Goal: Task Accomplishment & Management: Manage account settings

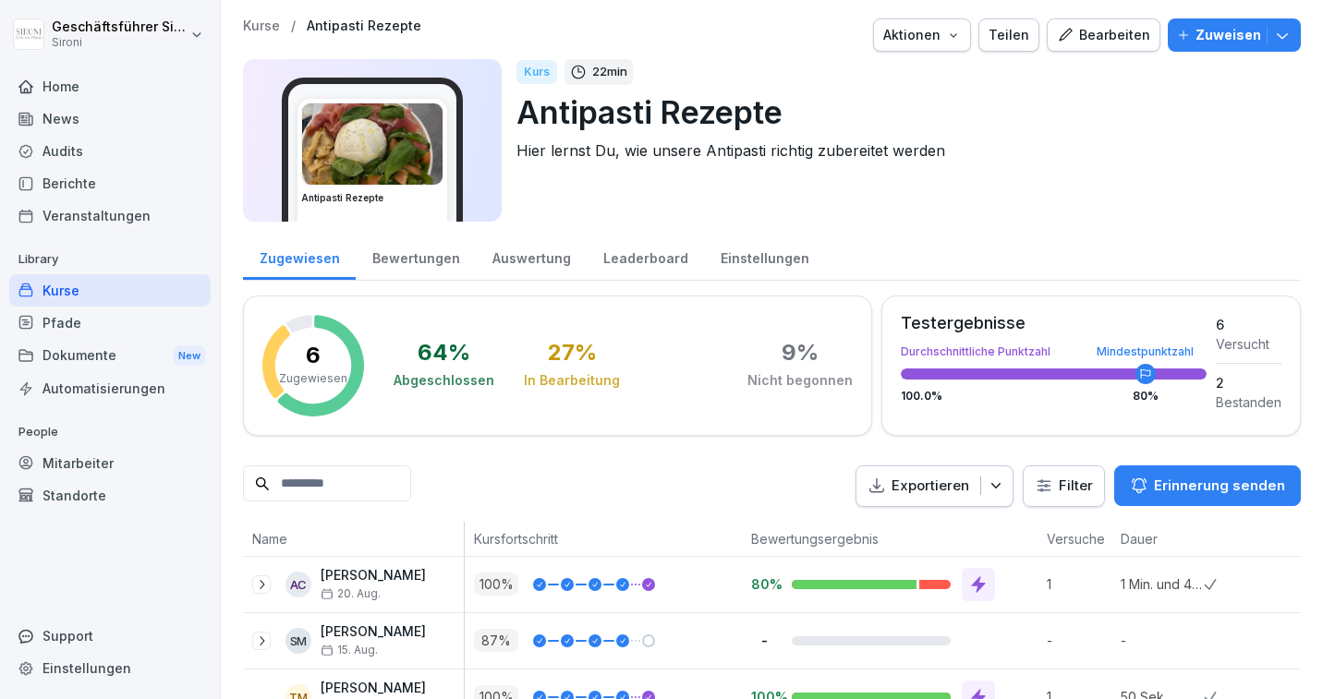
click at [67, 86] on div "Home" at bounding box center [109, 86] width 201 height 32
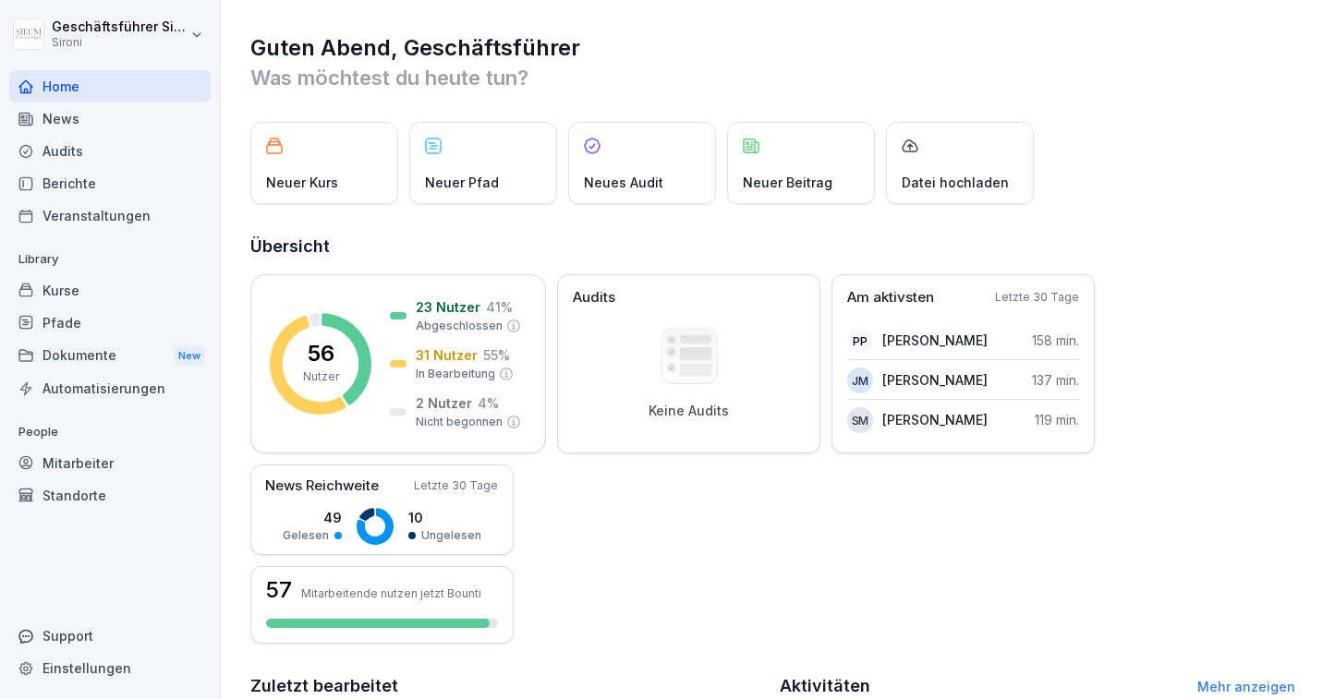
click at [55, 81] on div "Home" at bounding box center [109, 86] width 201 height 32
click at [64, 314] on div "Pfade" at bounding box center [109, 323] width 201 height 32
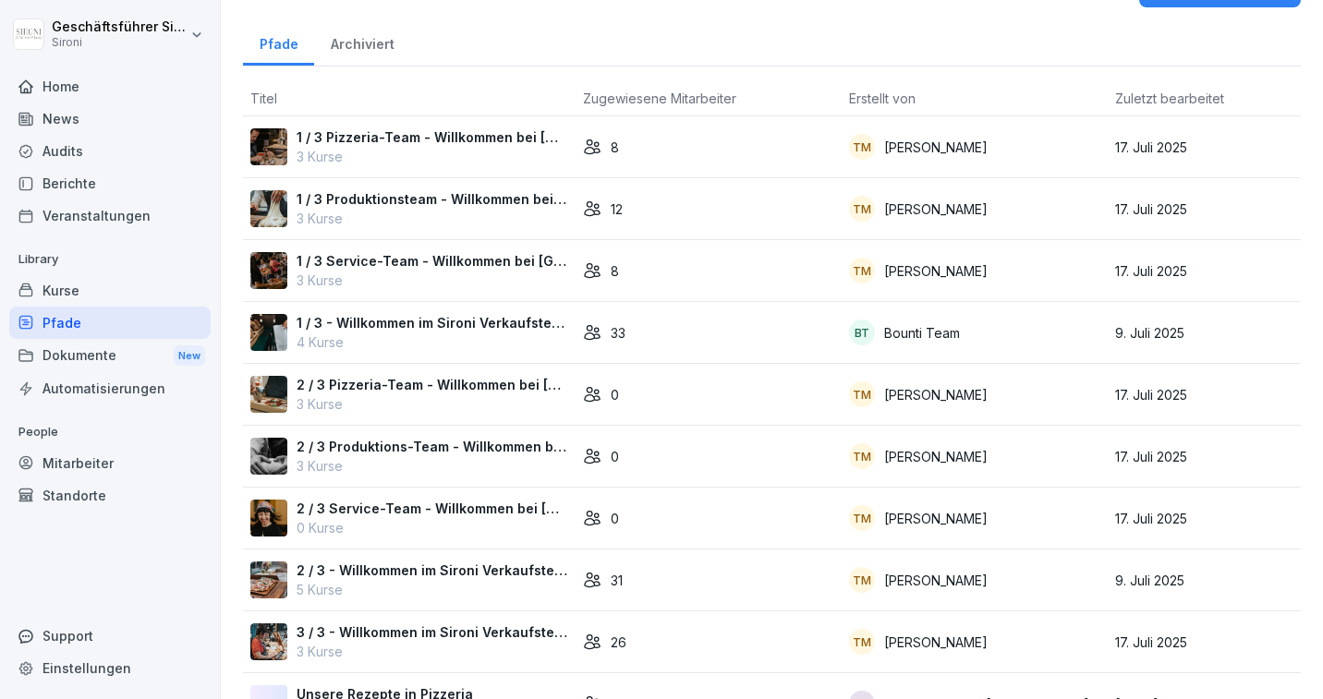
scroll to position [43, 0]
click at [416, 386] on p "2 / 3 Pizzeria-Team - Willkommen bei [GEOGRAPHIC_DATA]" at bounding box center [433, 383] width 272 height 19
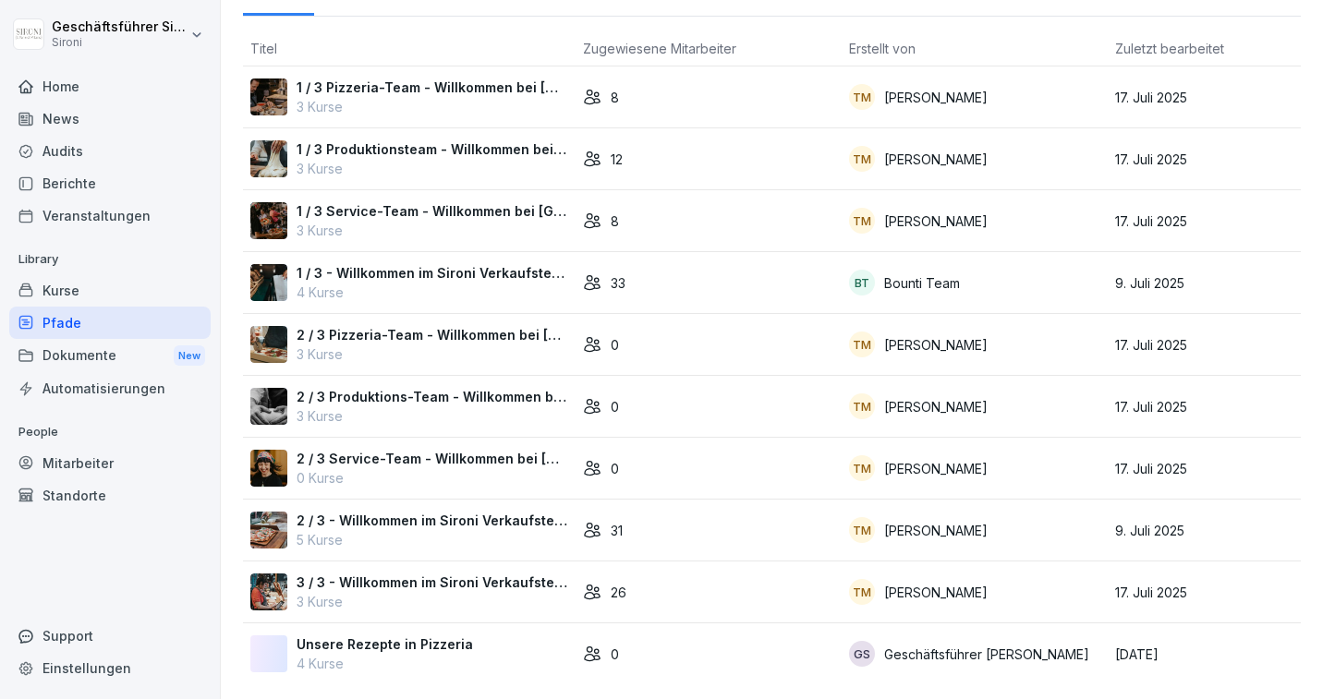
scroll to position [90, 0]
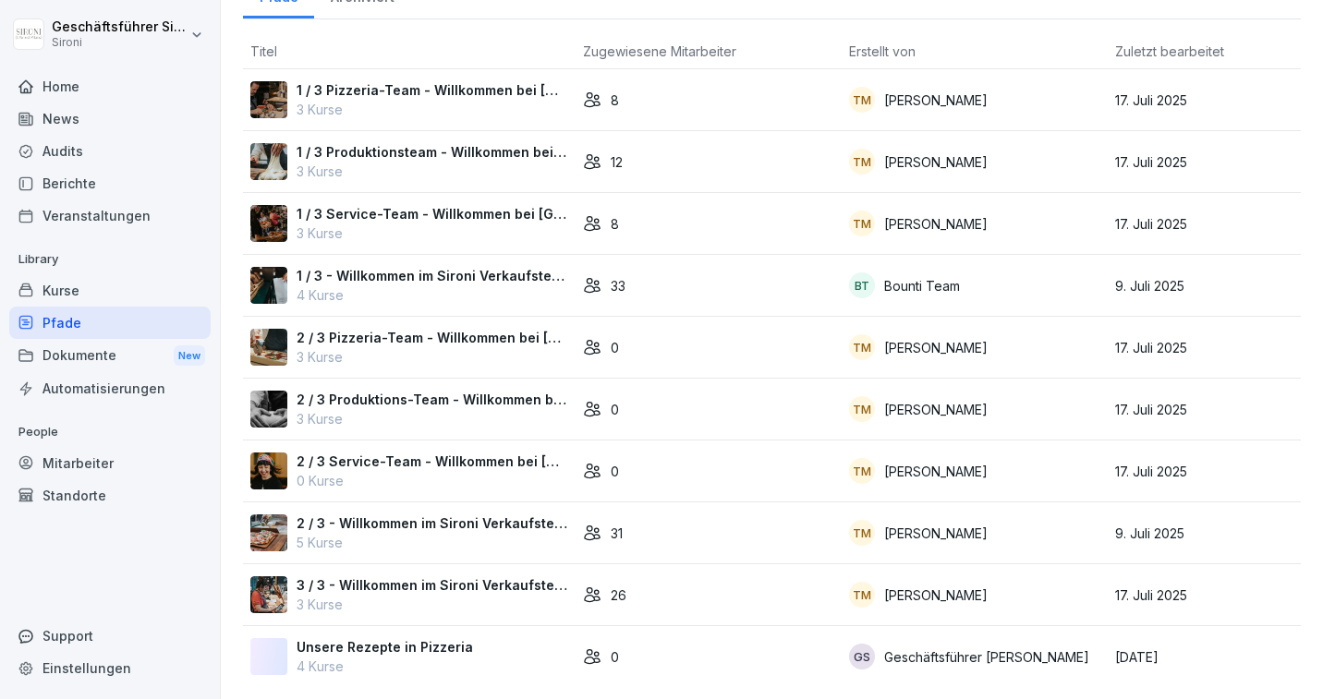
click at [419, 639] on p "Unsere Rezepte in Pizzeria" at bounding box center [385, 647] width 176 height 19
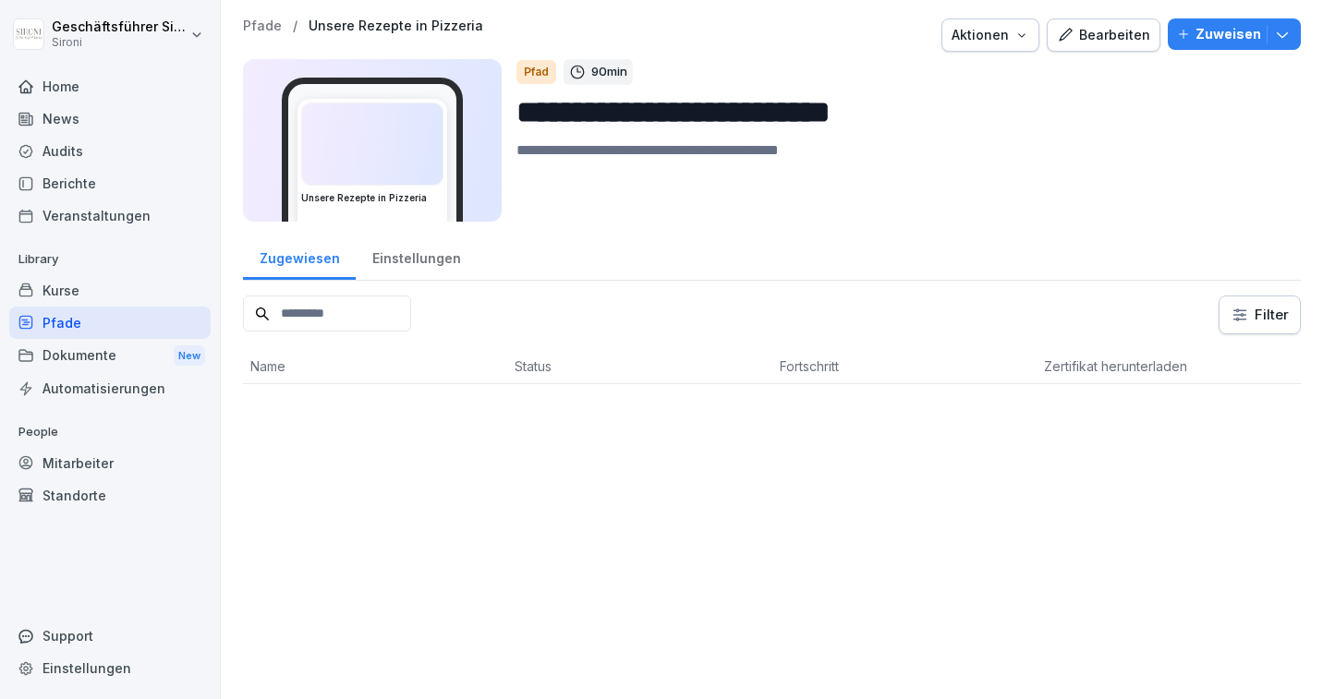
click at [1116, 33] on div "Bearbeiten" at bounding box center [1103, 35] width 93 height 20
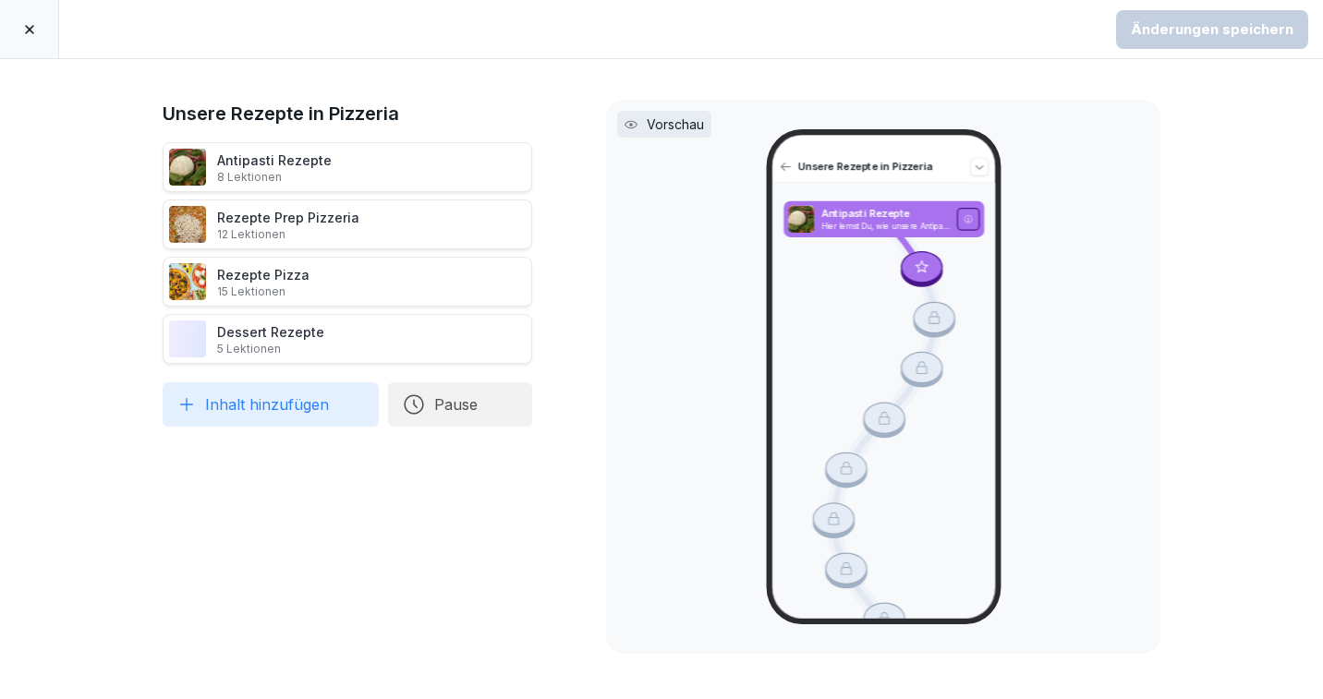
click at [19, 24] on div at bounding box center [29, 29] width 59 height 58
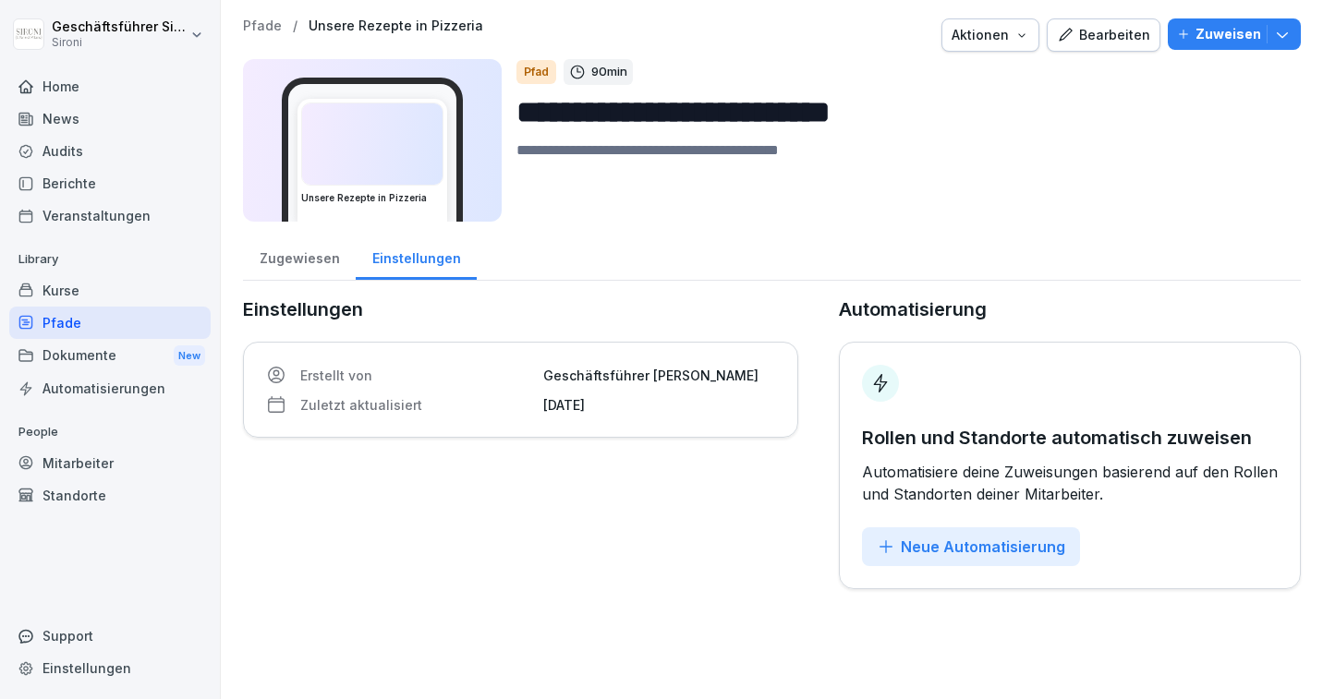
click at [248, 26] on p "Pfade" at bounding box center [262, 26] width 39 height 16
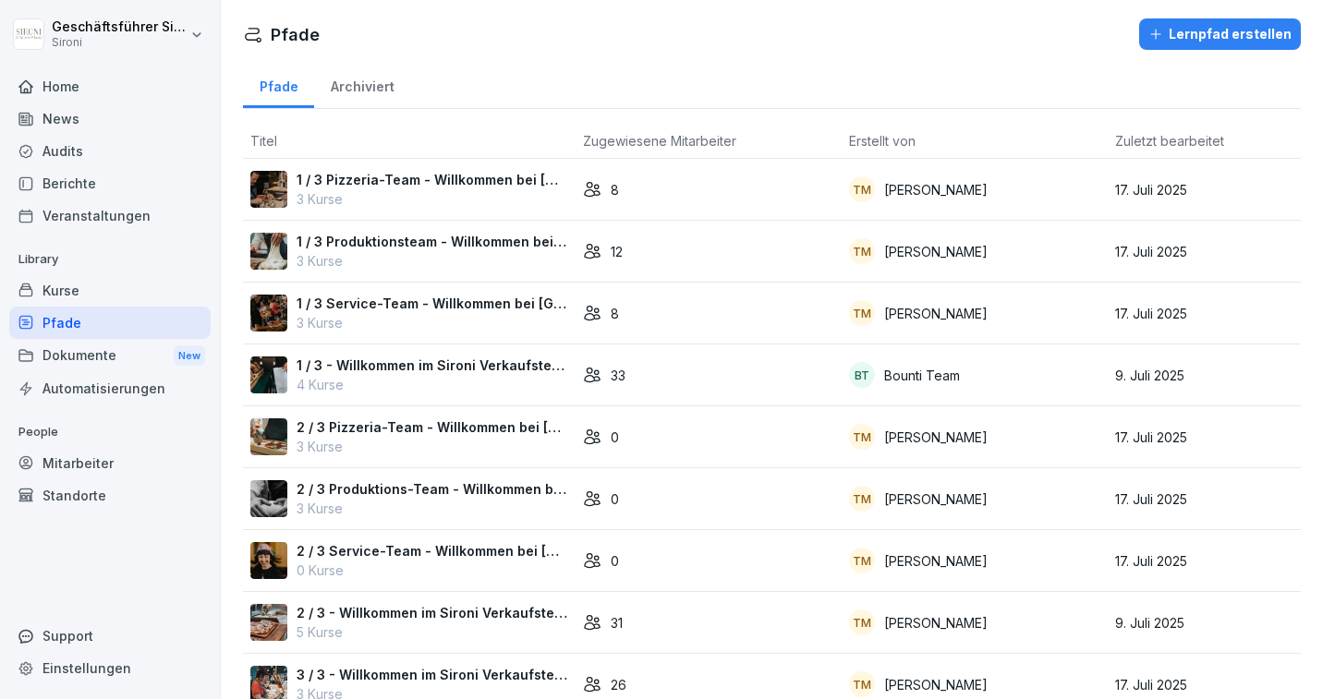
click at [417, 426] on p "2 / 3 Pizzeria-Team - Willkommen bei [GEOGRAPHIC_DATA]" at bounding box center [433, 427] width 272 height 19
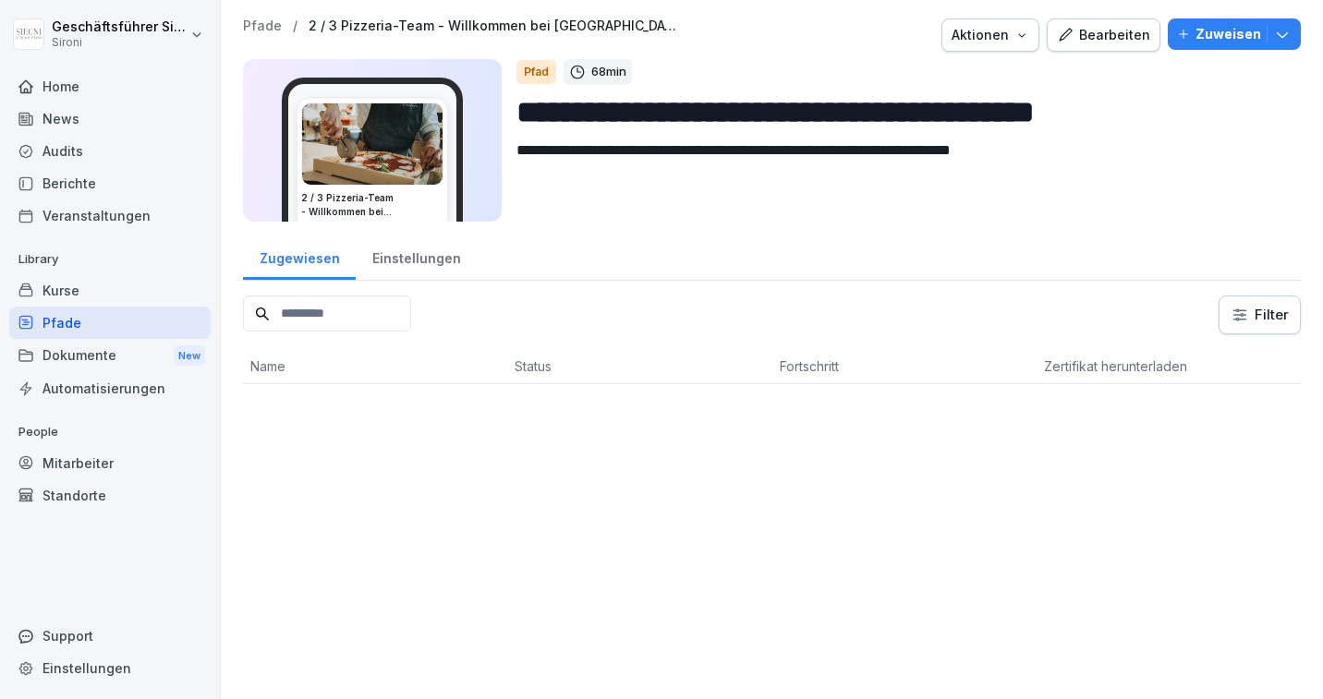
click at [638, 111] on input "**********" at bounding box center [901, 112] width 770 height 47
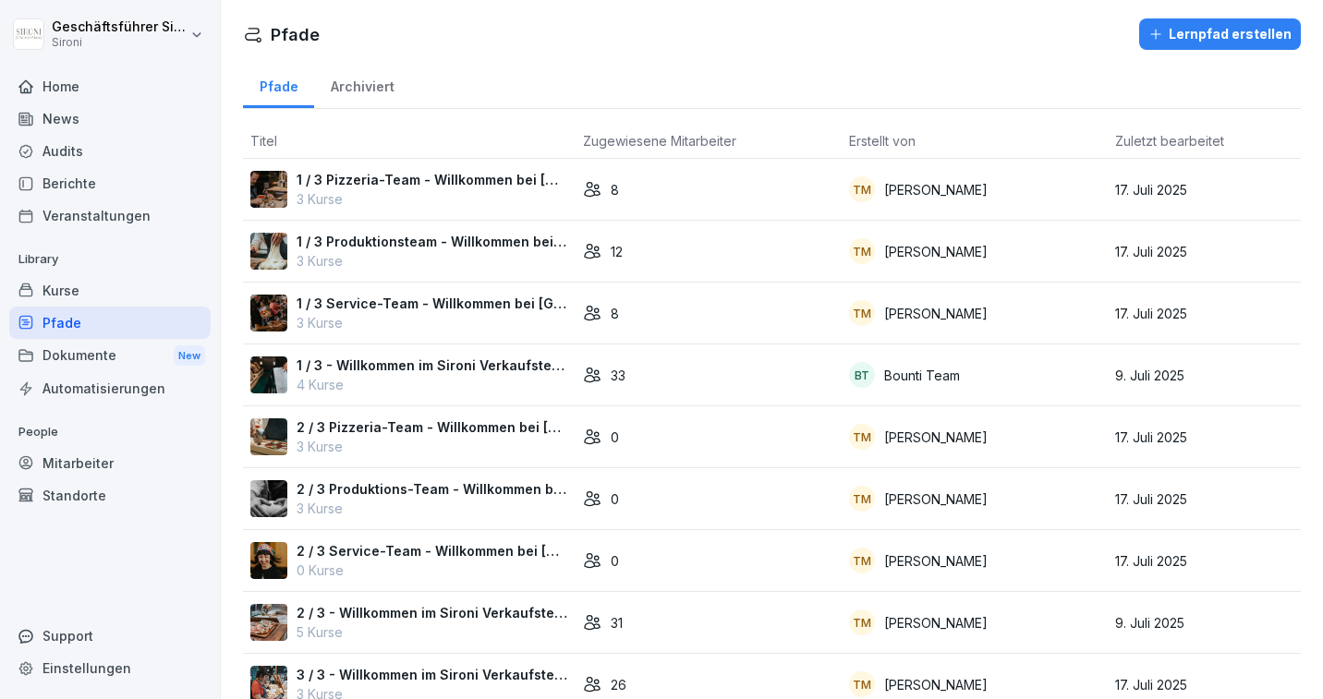
scroll to position [92, 0]
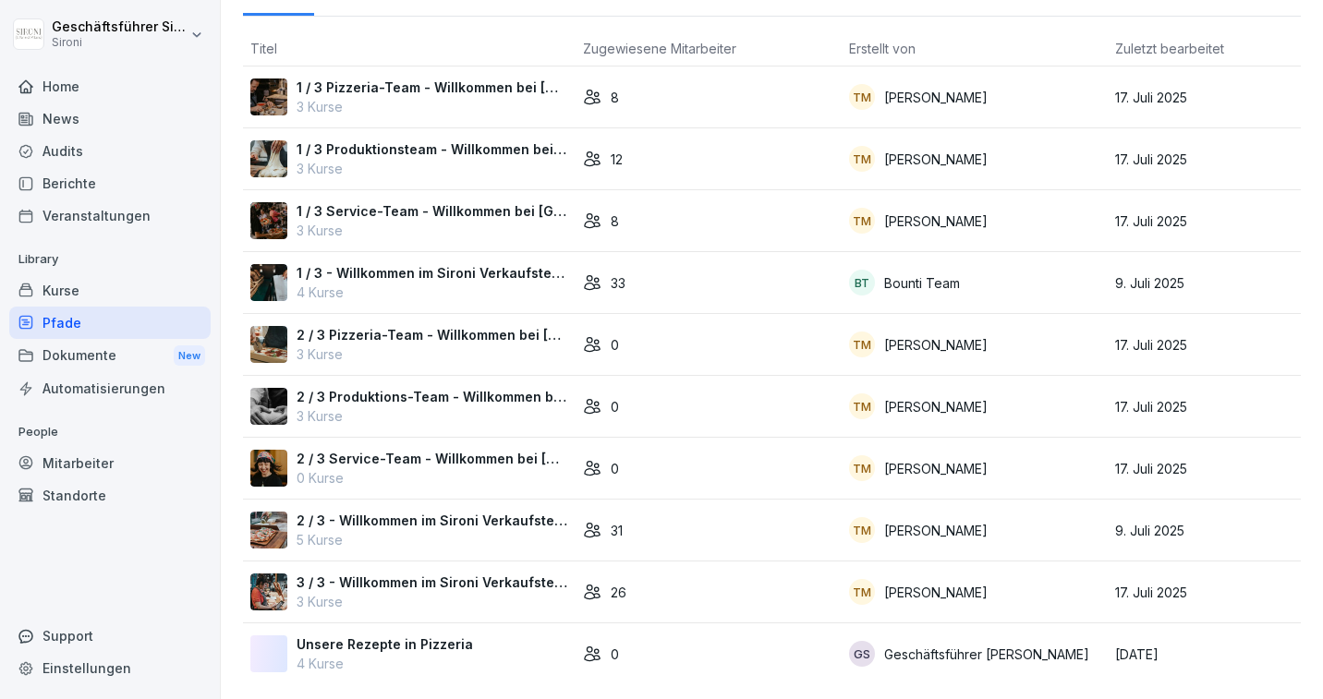
click at [378, 648] on p "Unsere Rezepte in Pizzeria" at bounding box center [385, 644] width 176 height 19
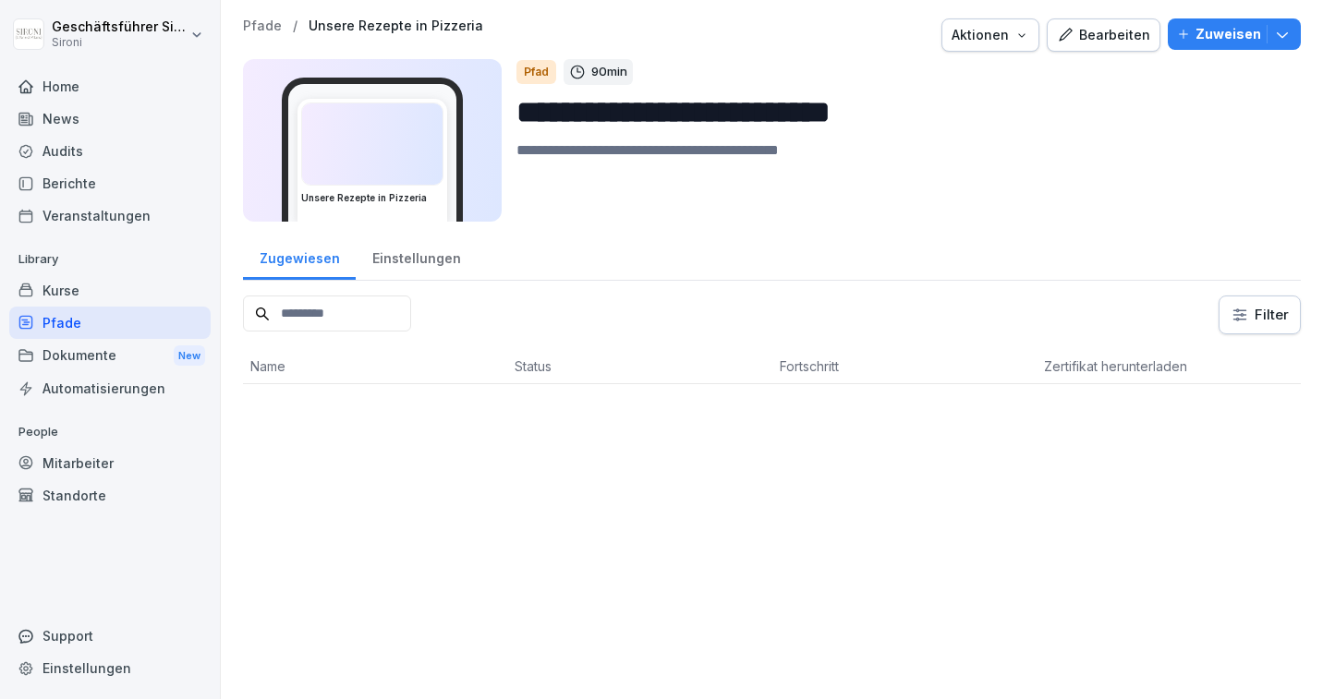
click at [1112, 44] on div "Bearbeiten" at bounding box center [1103, 35] width 93 height 20
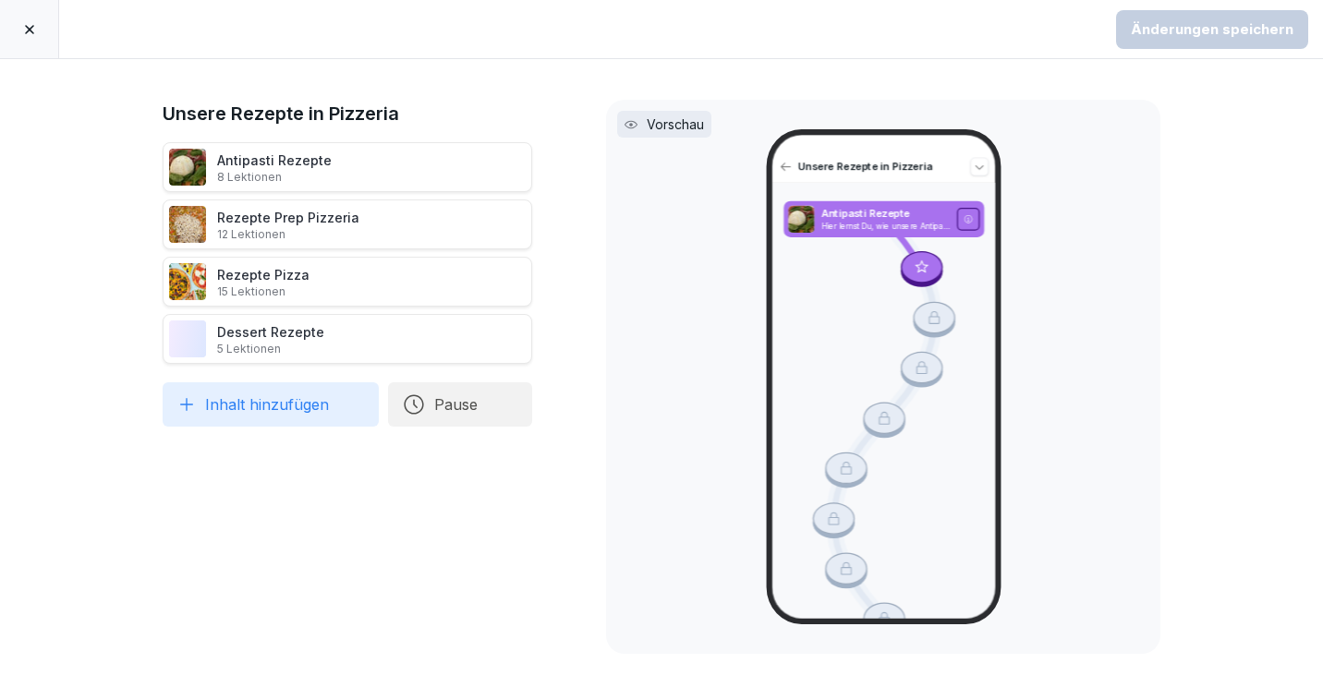
click at [266, 106] on h1 "Unsere Rezepte in Pizzeria" at bounding box center [348, 114] width 370 height 28
click at [23, 28] on icon at bounding box center [29, 29] width 15 height 15
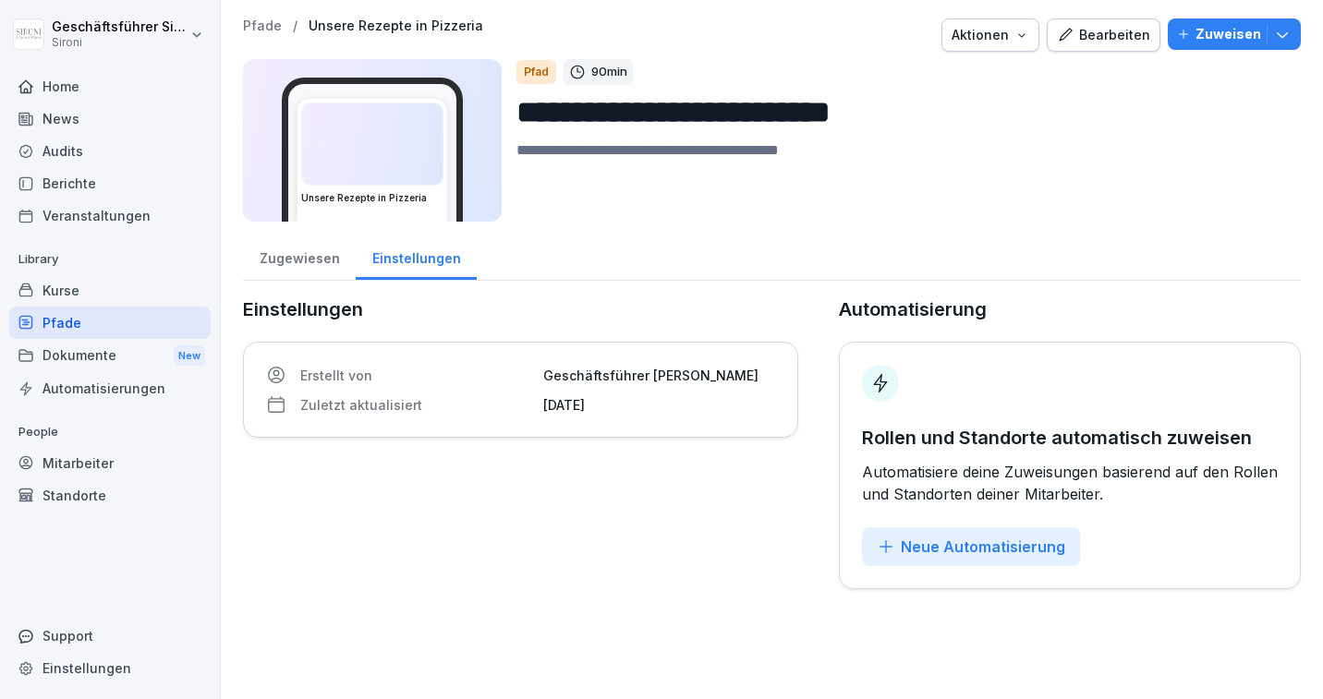
click at [611, 114] on input "**********" at bounding box center [901, 112] width 770 height 47
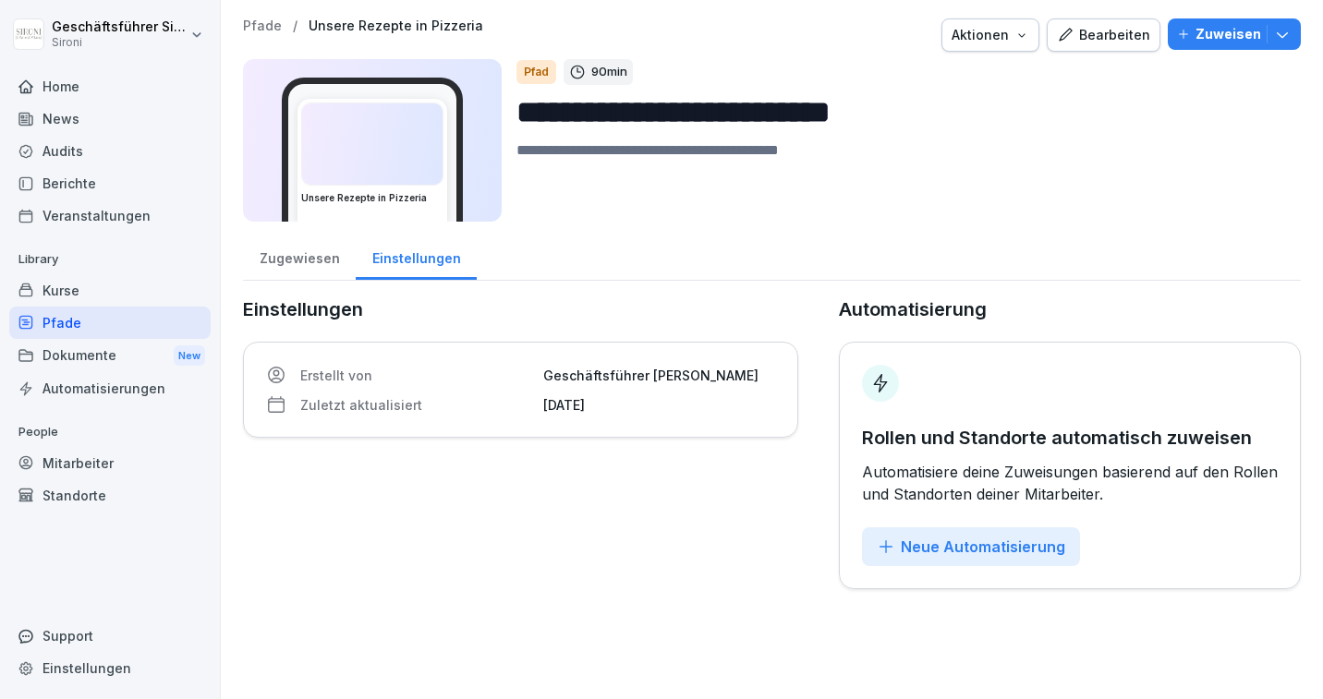
click at [611, 114] on input "**********" at bounding box center [901, 112] width 770 height 47
paste input "**********"
type input "**********"
click at [1070, 32] on icon "button" at bounding box center [1065, 35] width 17 height 17
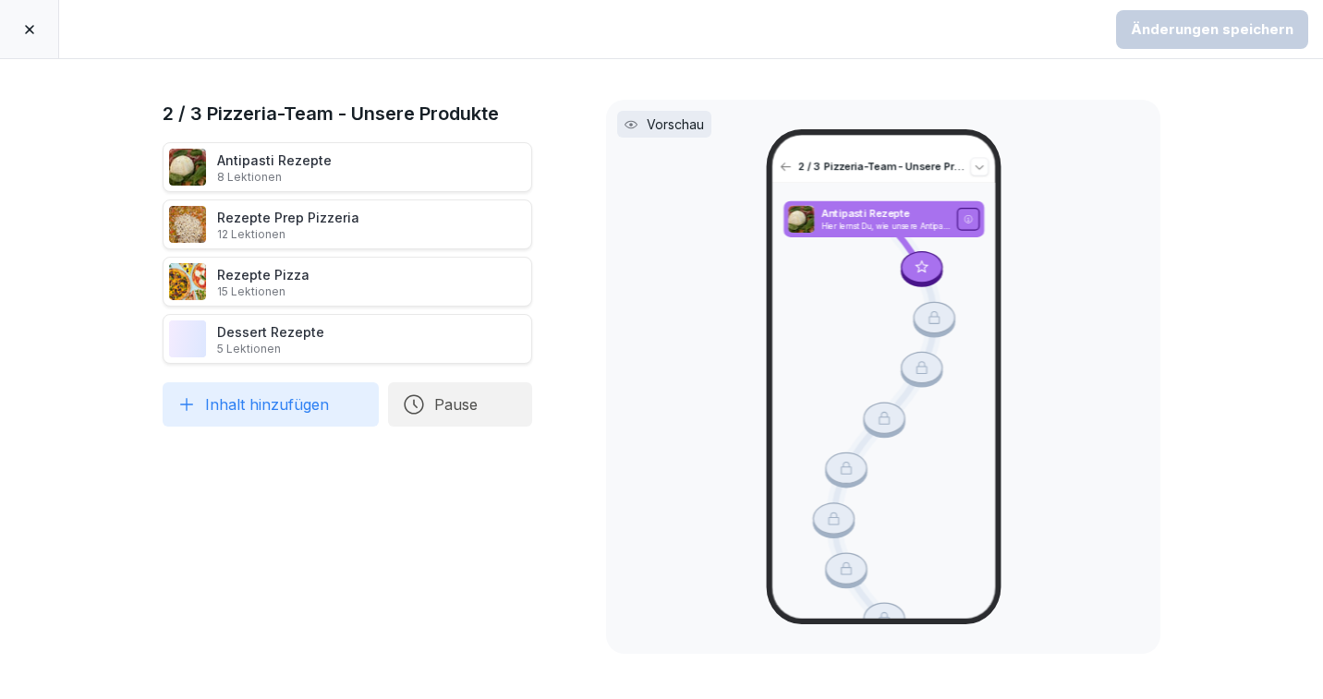
click at [553, 335] on icon at bounding box center [552, 339] width 15 height 15
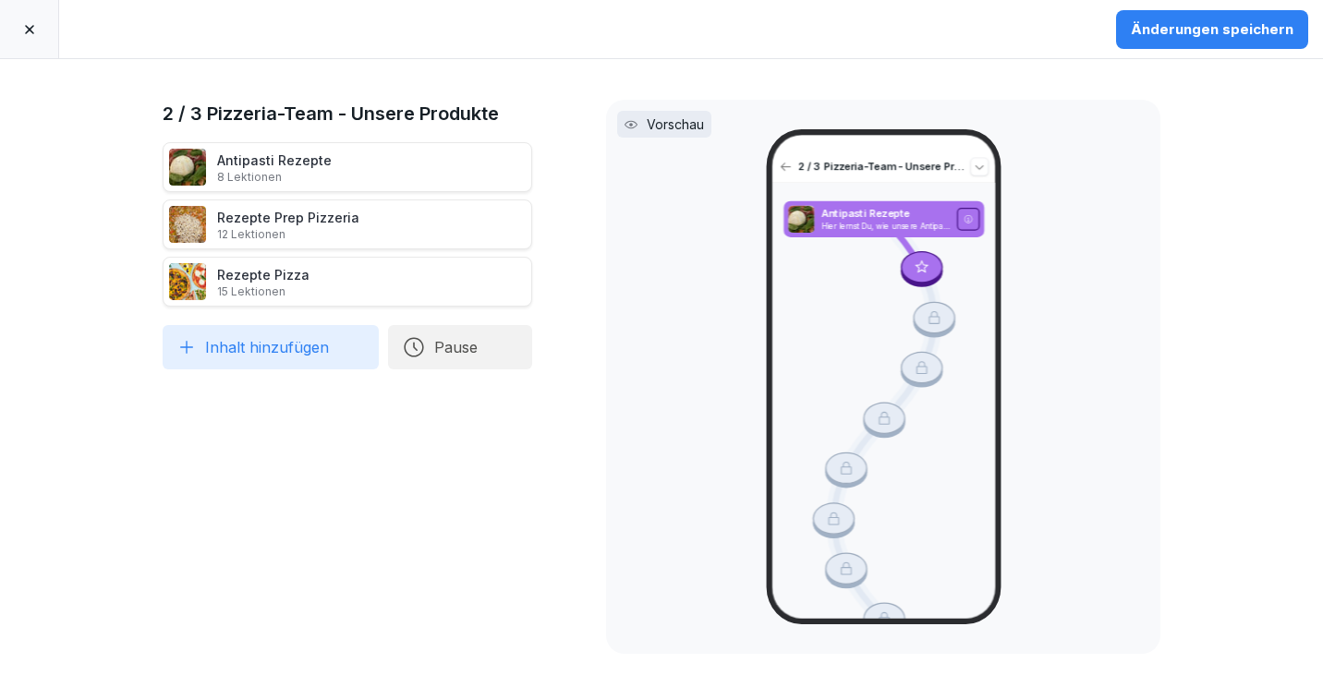
click at [305, 208] on div "Rezepte Prep Pizzeria 12 Lektionen" at bounding box center [288, 225] width 142 height 34
click at [1211, 20] on div "Änderungen speichern" at bounding box center [1212, 29] width 163 height 20
click at [28, 25] on icon at bounding box center [29, 29] width 15 height 15
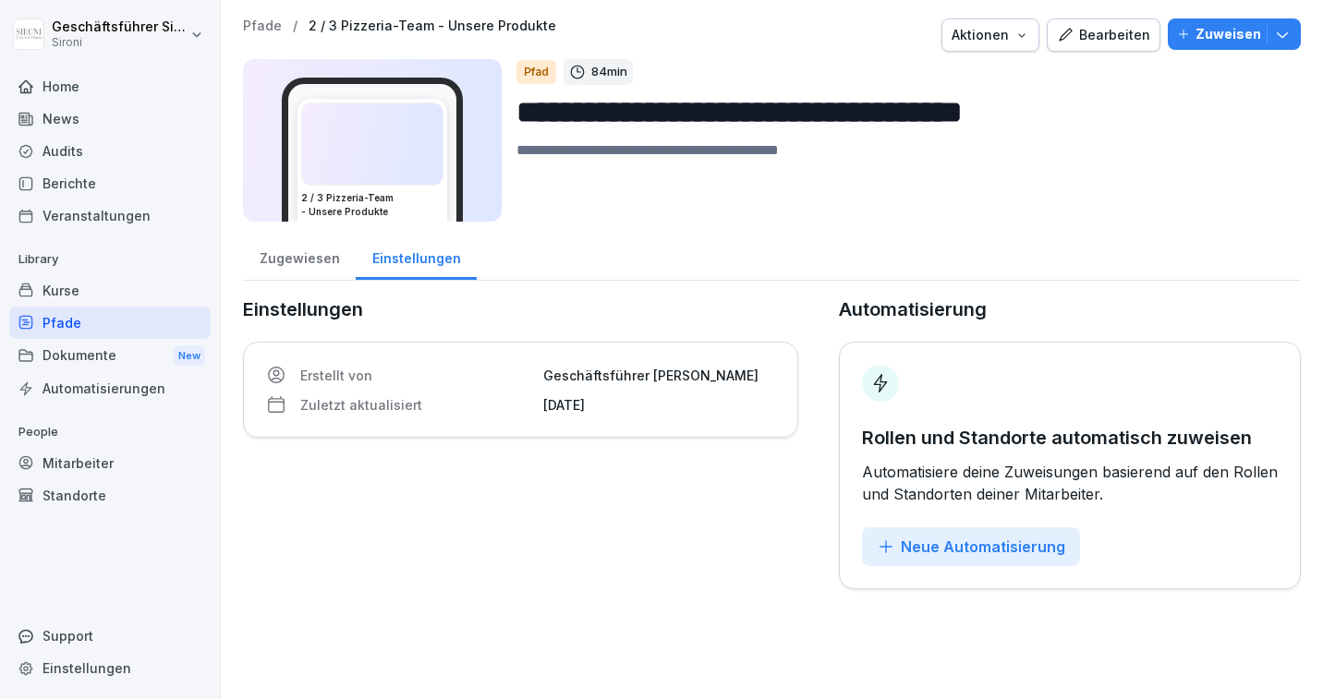
click at [73, 287] on div "Kurse" at bounding box center [109, 290] width 201 height 32
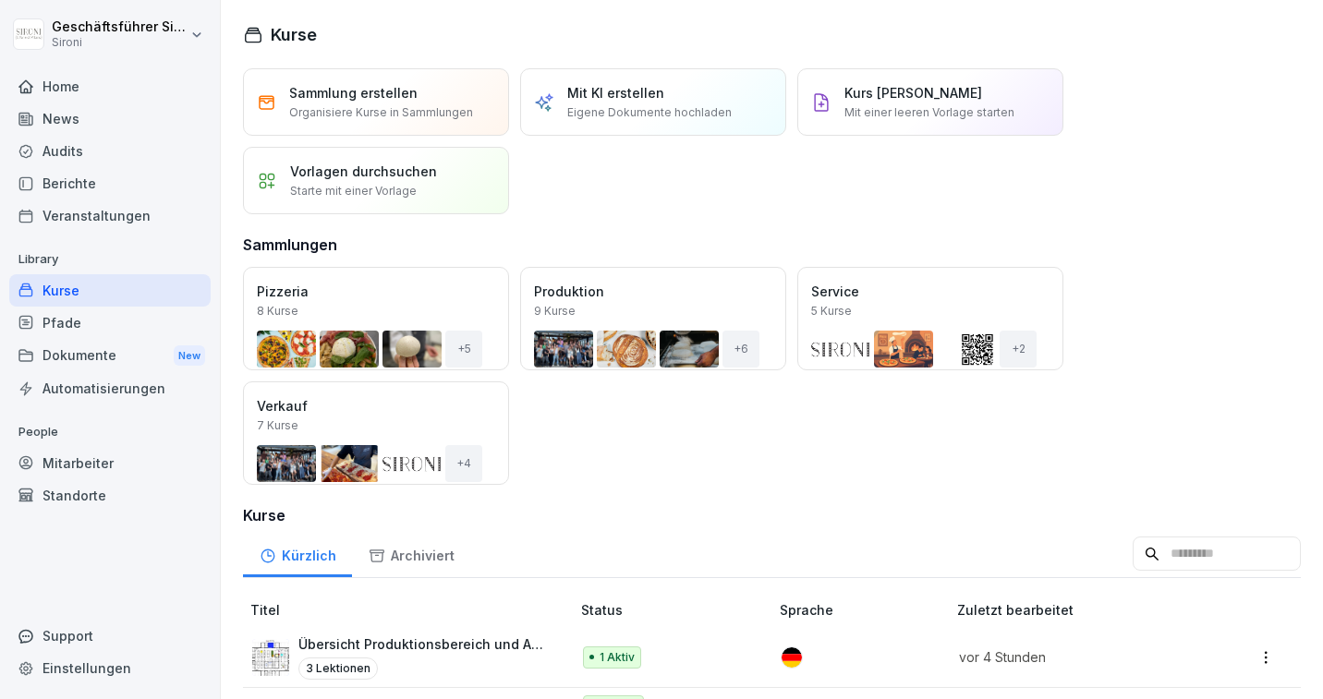
scroll to position [19, 0]
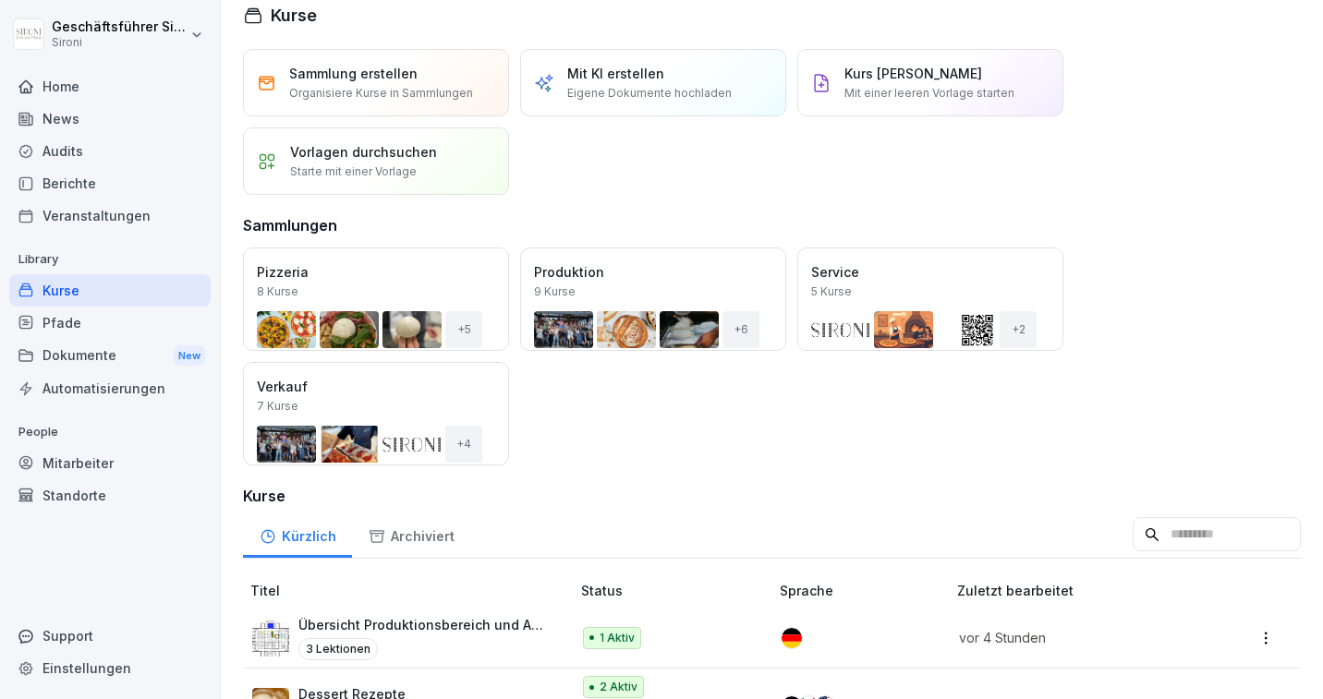
click at [0, 0] on div "Öffnen" at bounding box center [0, 0] width 0 height 0
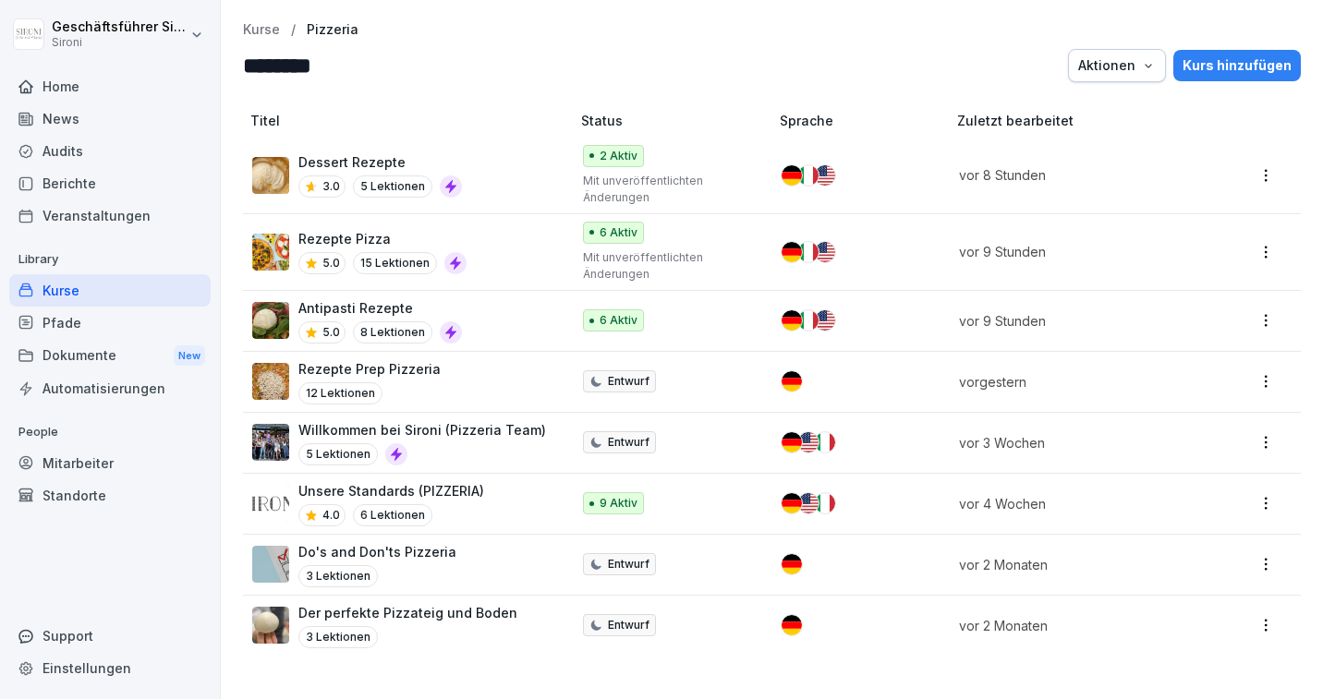
click at [392, 368] on p "Rezepte Prep Pizzeria" at bounding box center [369, 368] width 142 height 19
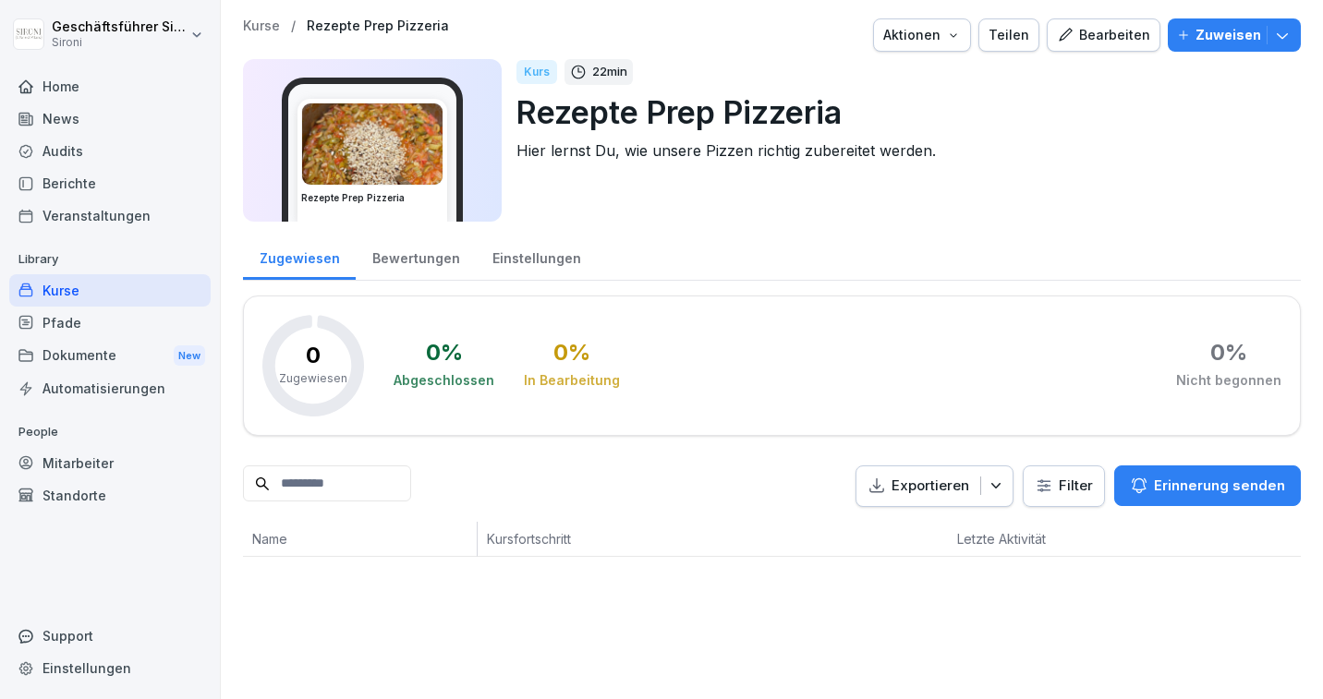
click at [1289, 43] on icon "button" at bounding box center [1282, 35] width 18 height 18
click at [96, 321] on div "Pfade" at bounding box center [109, 323] width 201 height 32
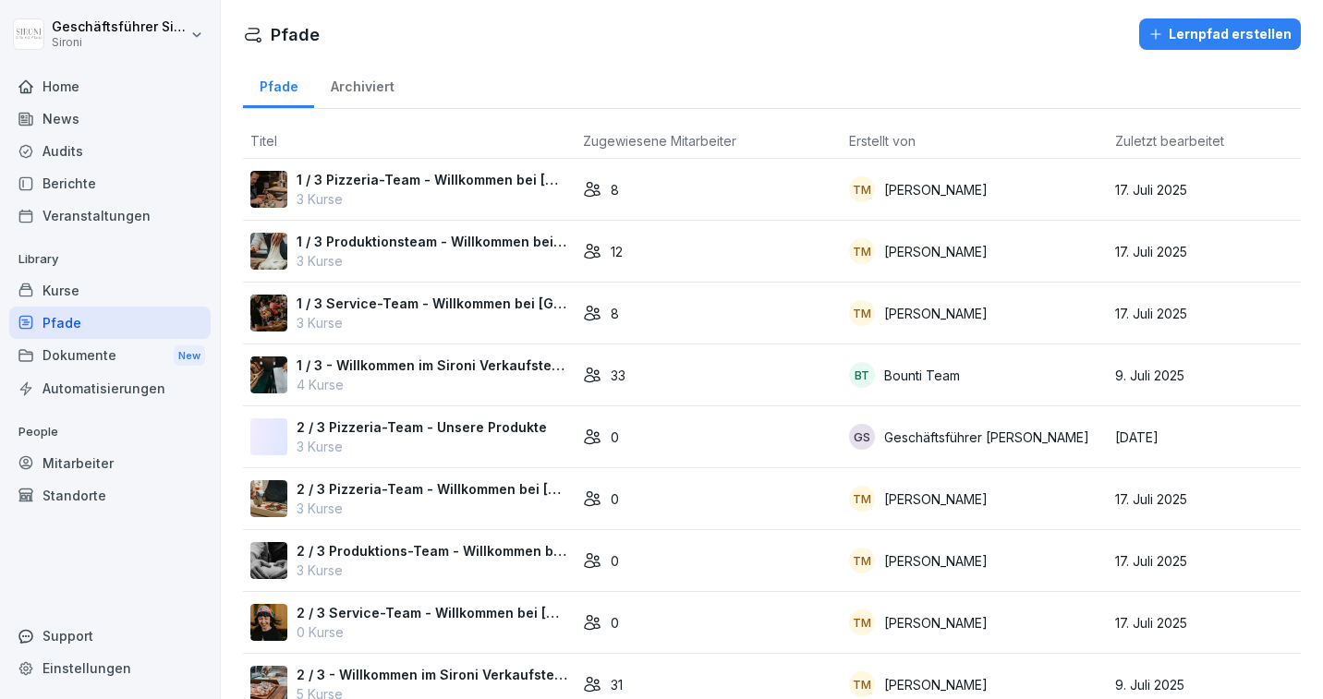
scroll to position [92, 0]
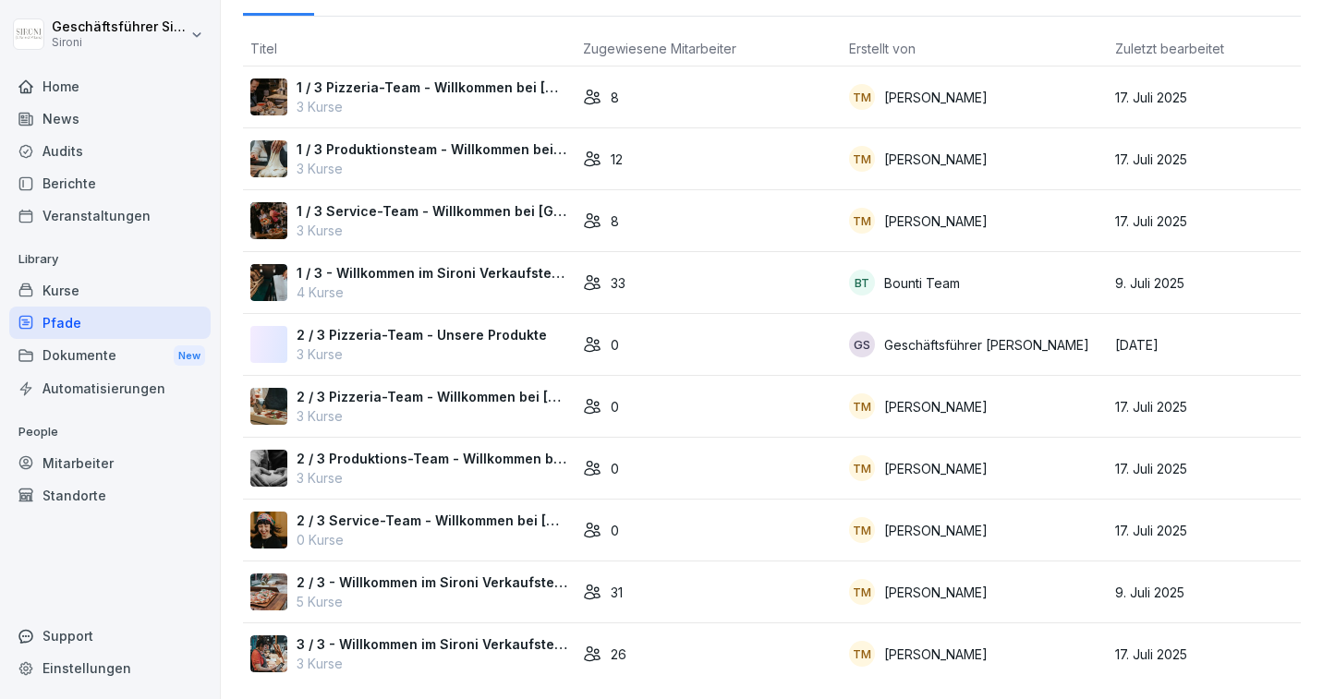
click at [463, 334] on p "2 / 3 Pizzeria-Team - Unsere Produkte" at bounding box center [422, 334] width 250 height 19
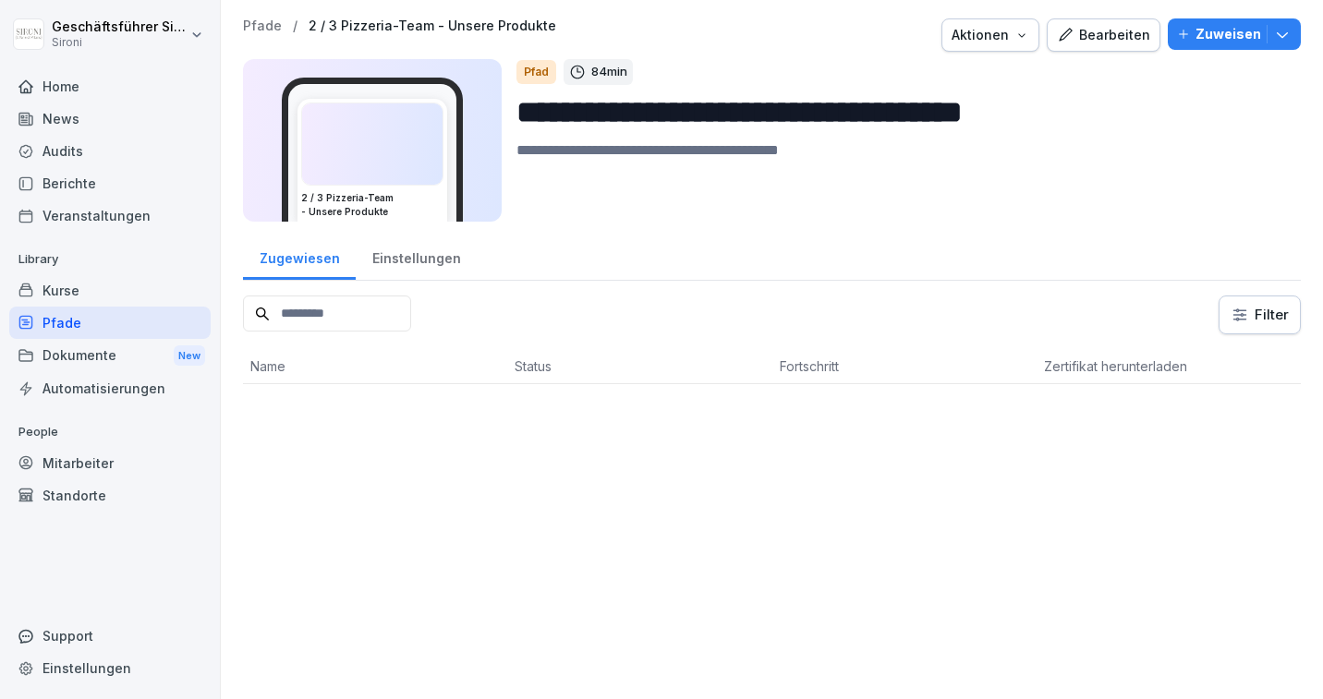
click at [1092, 44] on div "Bearbeiten" at bounding box center [1103, 35] width 93 height 20
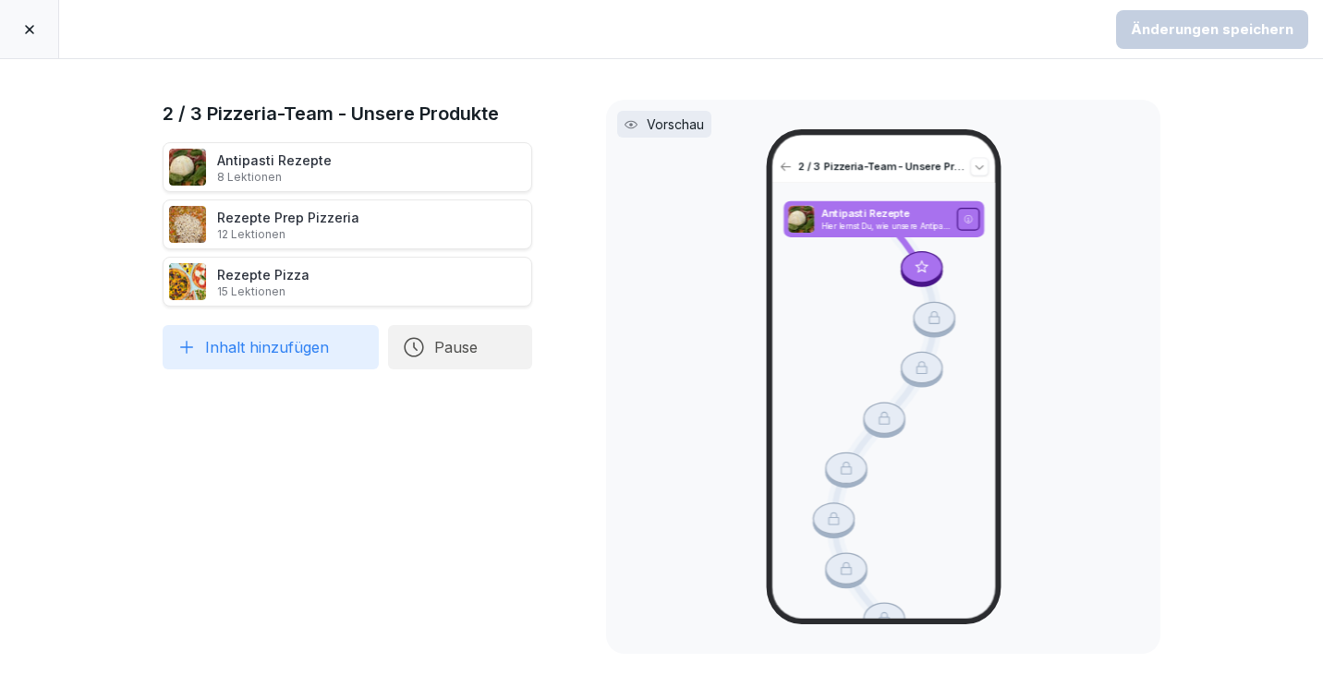
click at [143, 225] on icon at bounding box center [143, 225] width 6 height 10
click at [548, 220] on icon at bounding box center [552, 224] width 15 height 15
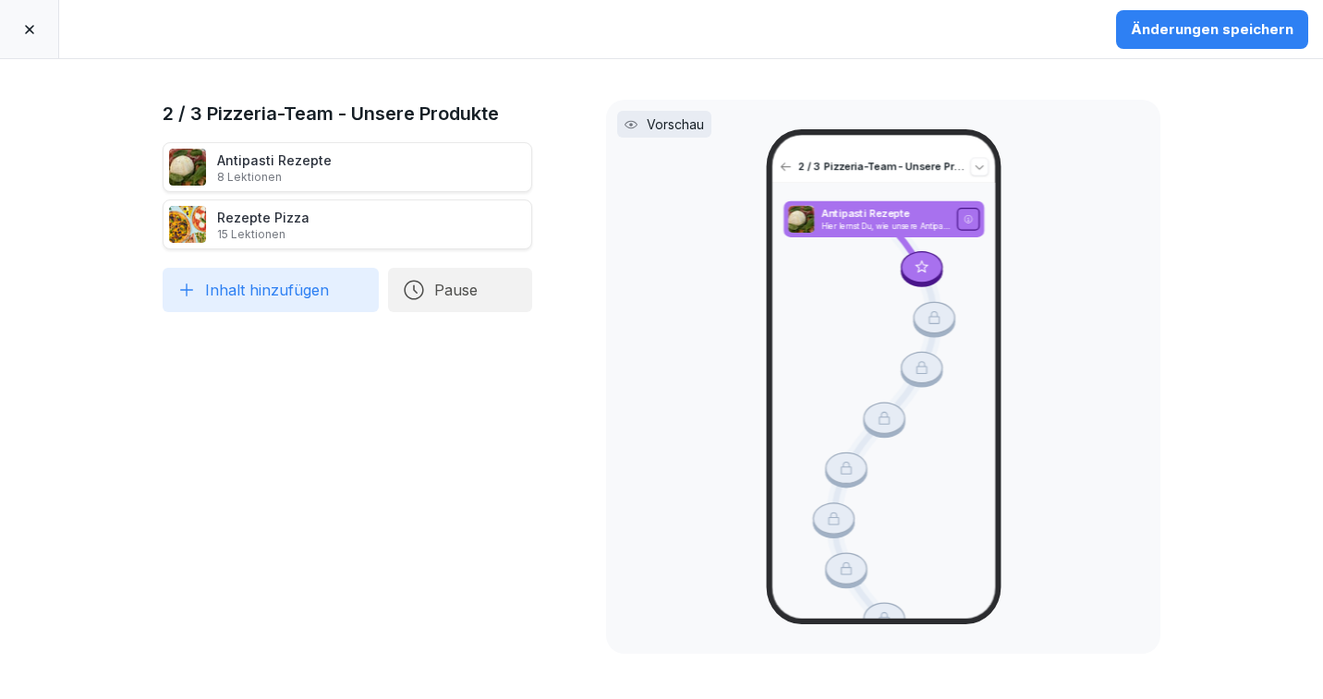
click at [1233, 40] on button "Änderungen speichern" at bounding box center [1212, 29] width 192 height 39
click at [20, 31] on div at bounding box center [29, 29] width 59 height 58
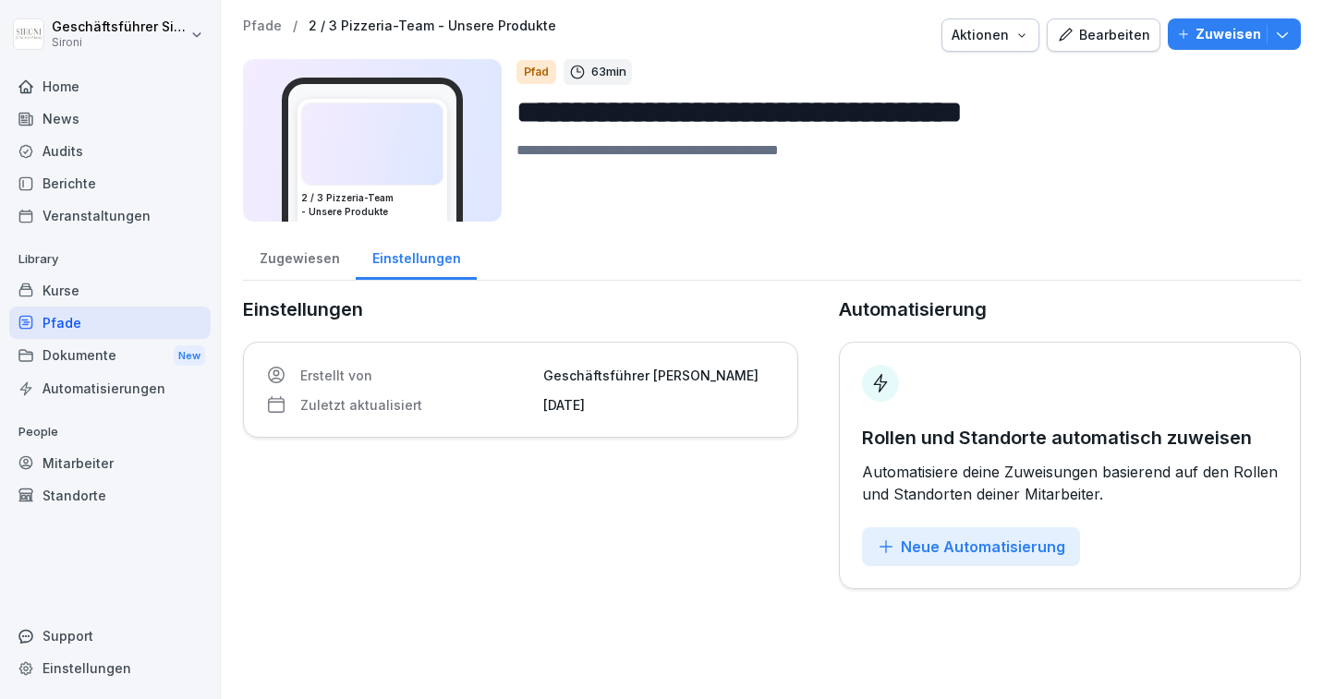
click at [1286, 21] on button "Zuweisen" at bounding box center [1234, 33] width 133 height 31
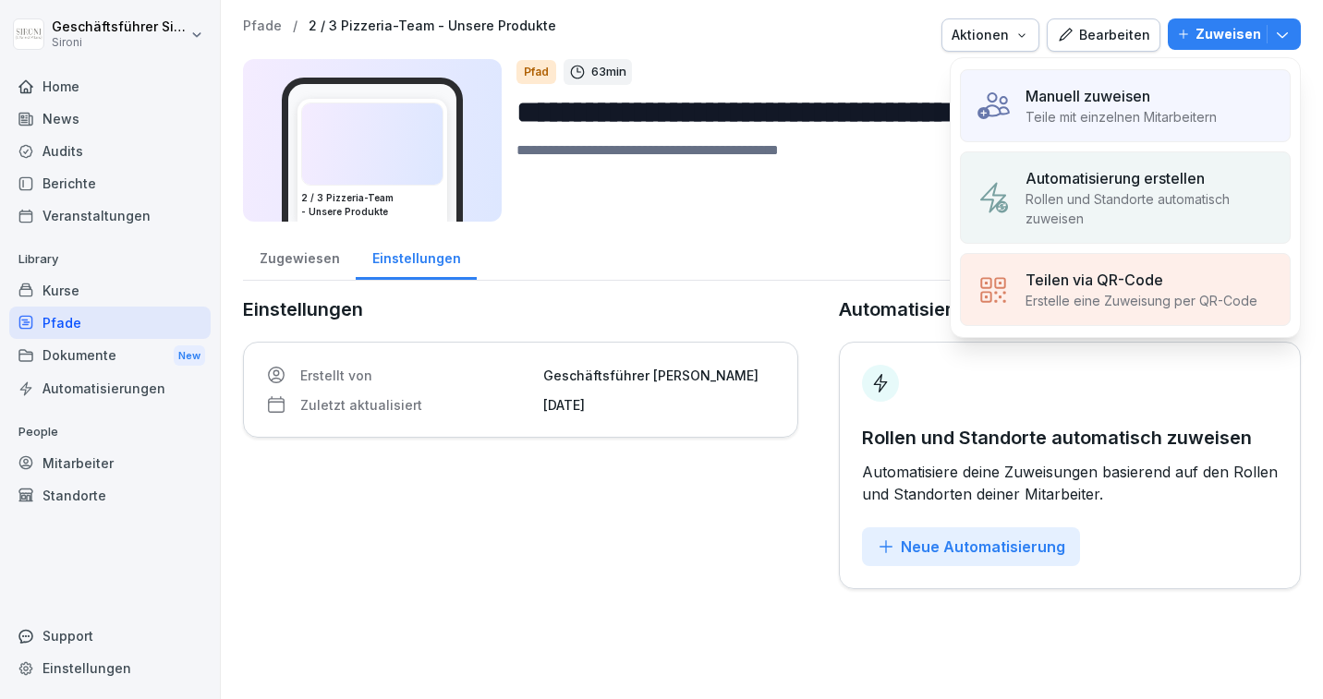
click at [1169, 195] on p "Rollen und Standorte automatisch zuweisen" at bounding box center [1150, 208] width 249 height 39
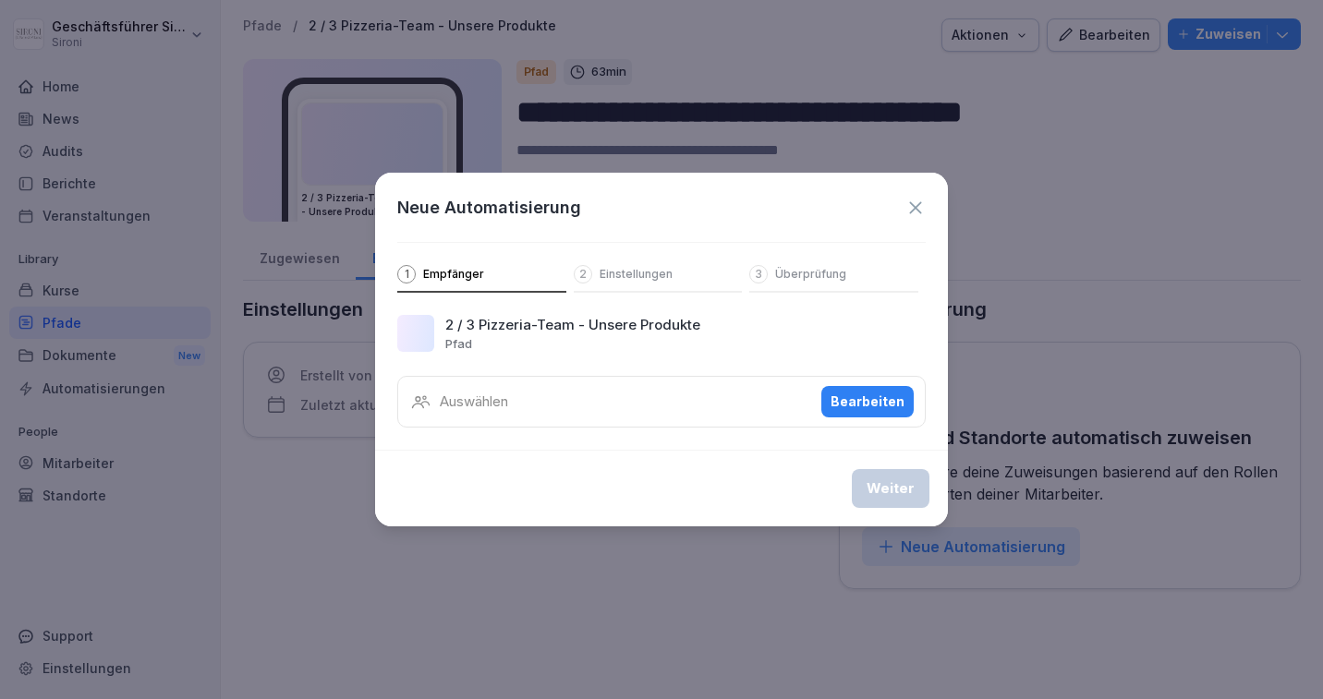
click at [863, 391] on button "Bearbeiten" at bounding box center [867, 401] width 92 height 31
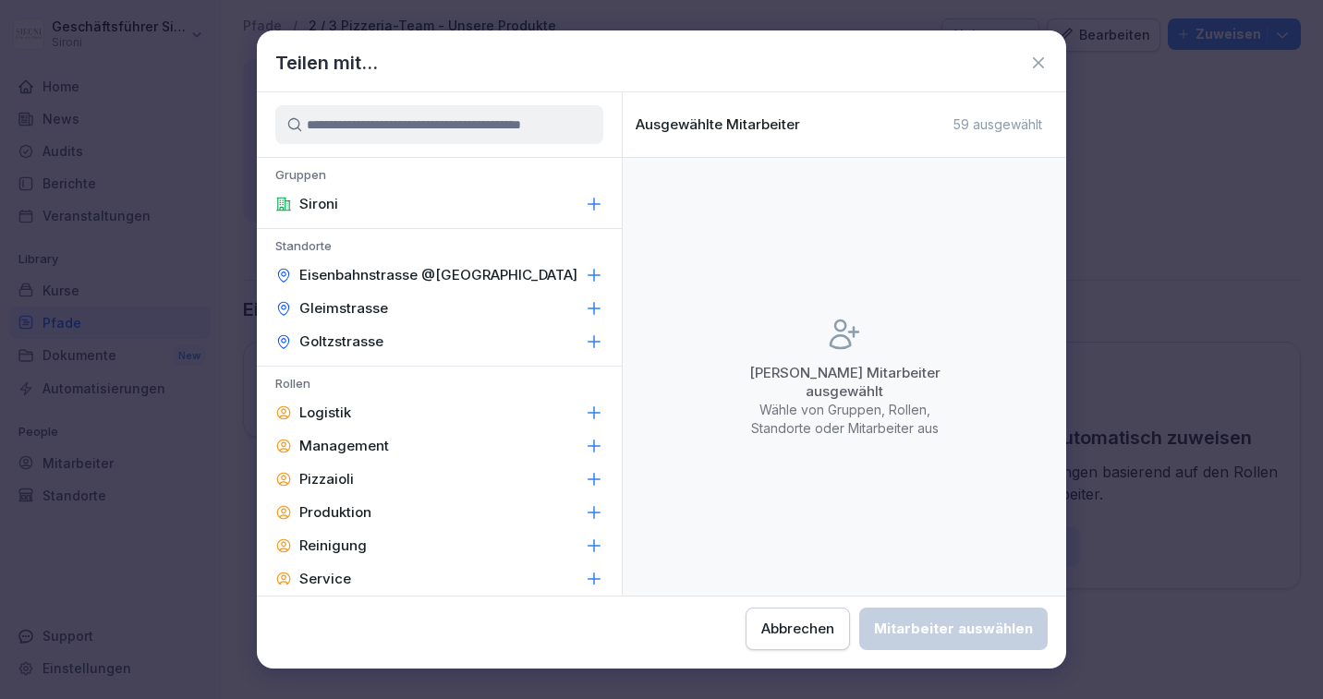
click at [589, 480] on icon at bounding box center [595, 480] width 12 height 12
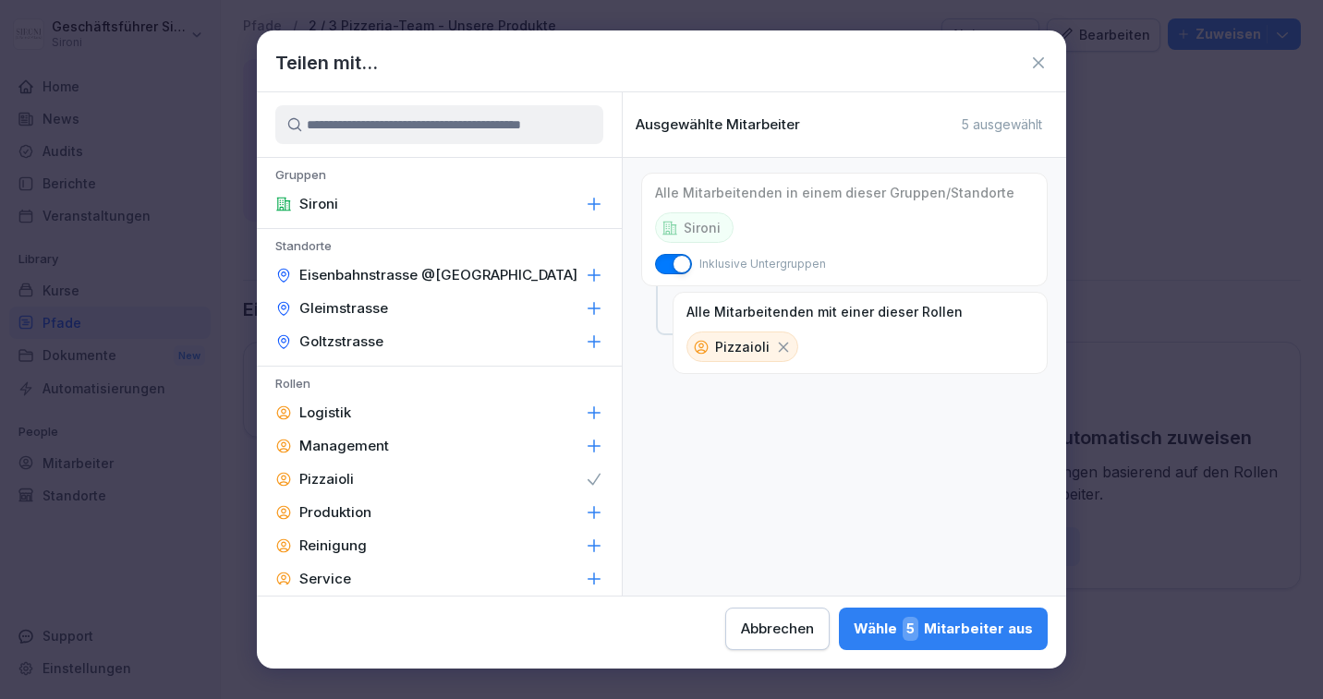
click at [977, 623] on div "Wähle 5 Mitarbeiter aus" at bounding box center [943, 629] width 179 height 24
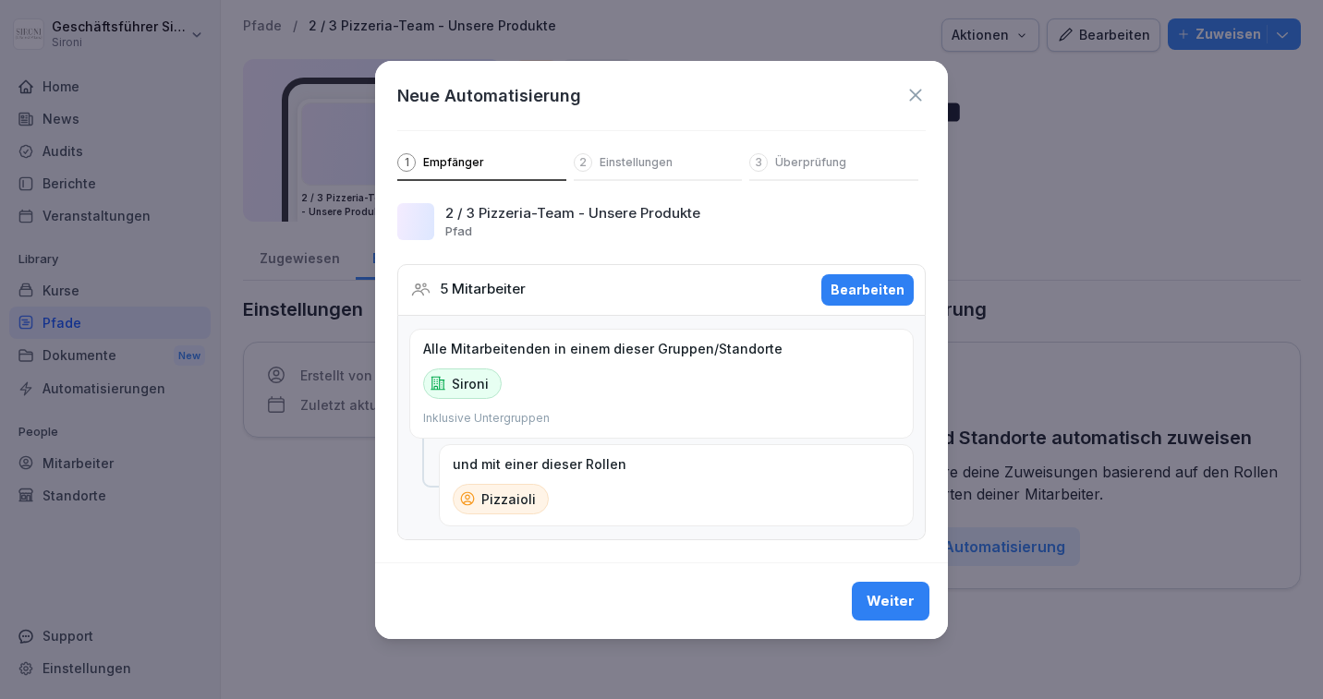
click at [899, 593] on div "Weiter" at bounding box center [891, 601] width 48 height 20
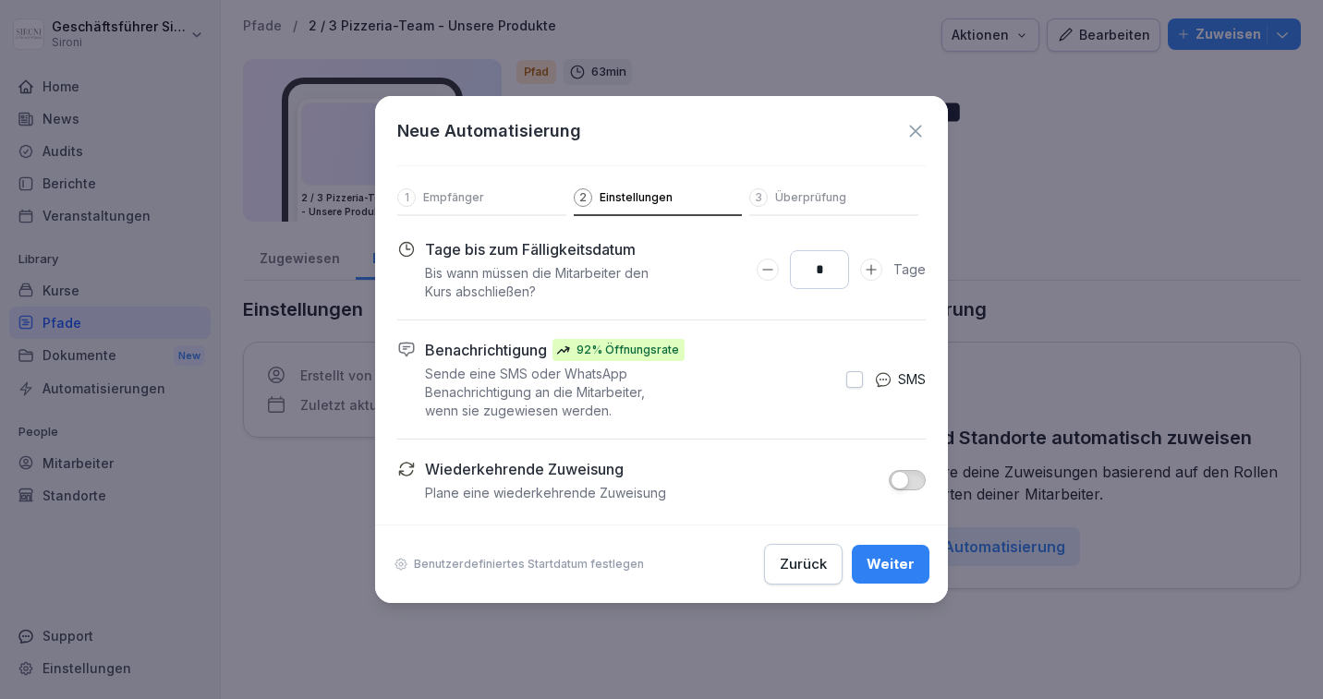
click at [875, 267] on icon "Days to complete number input erhöhen" at bounding box center [871, 269] width 15 height 15
type input "**"
click at [875, 267] on icon "Days to complete number input erhöhen" at bounding box center [871, 269] width 15 height 15
click at [559, 563] on p "Benutzerdefiniertes Startdatum festlegen" at bounding box center [529, 564] width 230 height 15
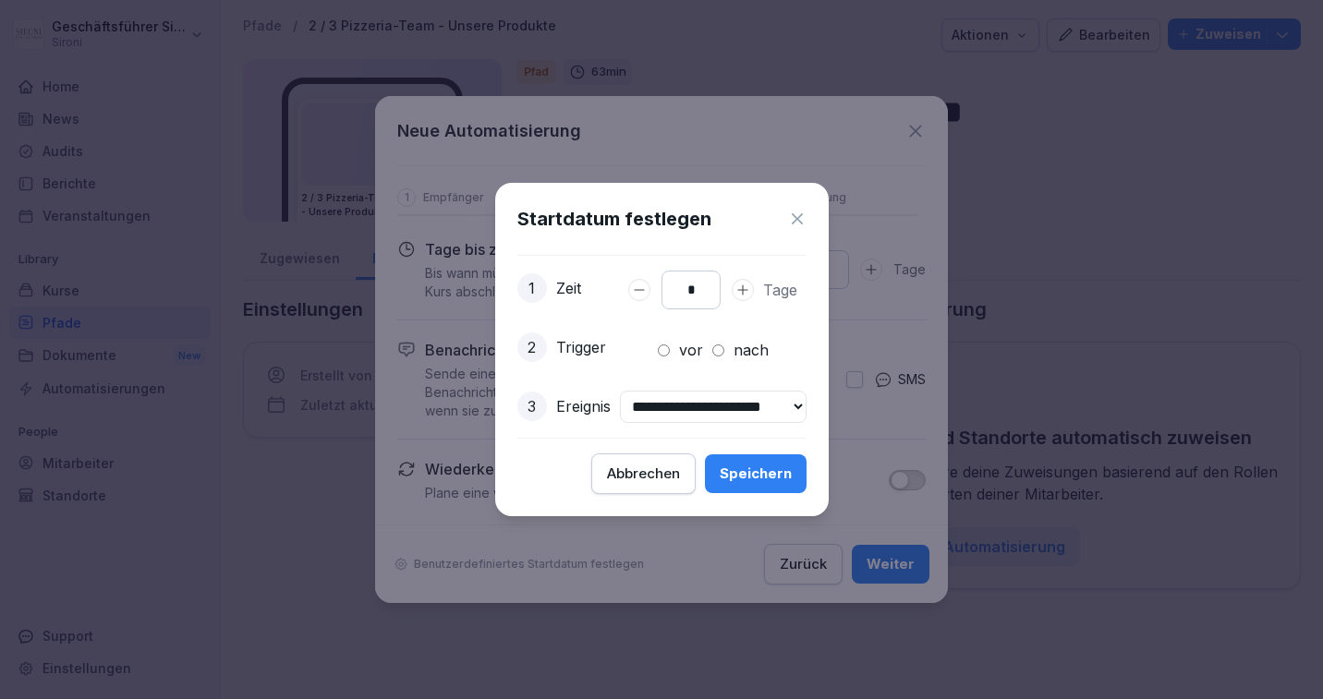
click at [761, 479] on div "Speichern" at bounding box center [756, 474] width 72 height 20
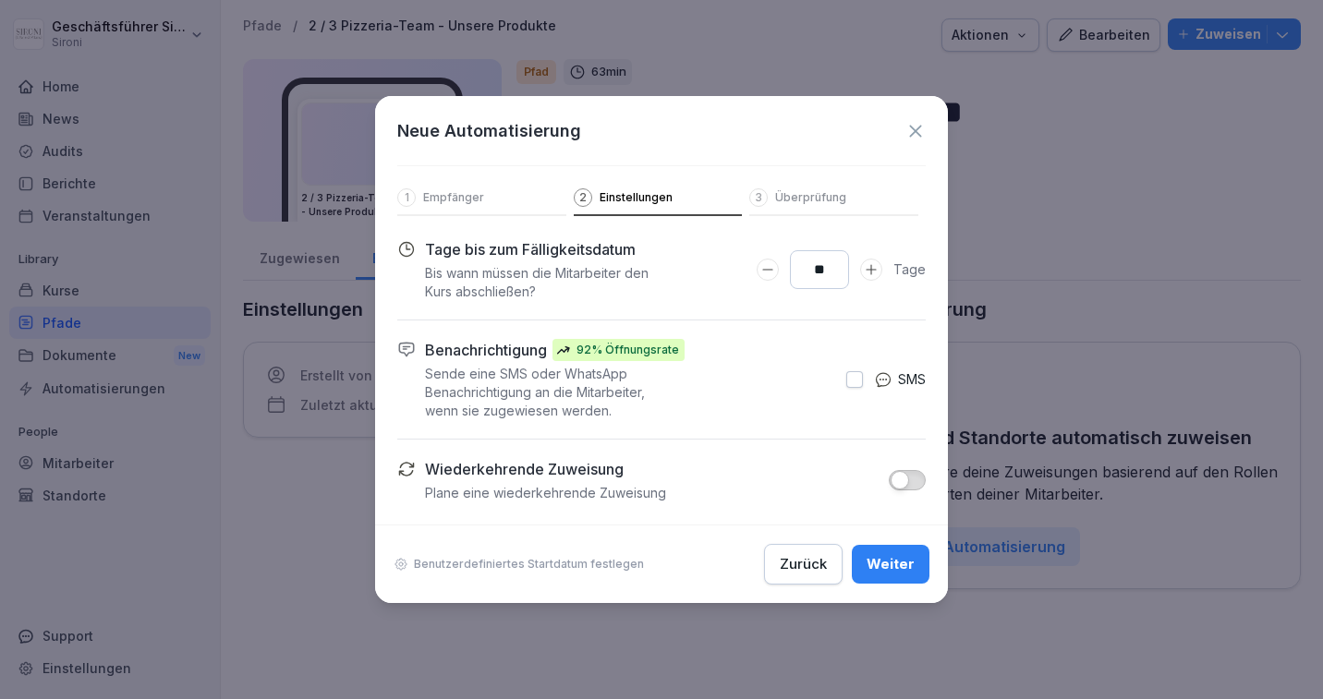
click at [907, 564] on div "Weiter" at bounding box center [891, 564] width 48 height 20
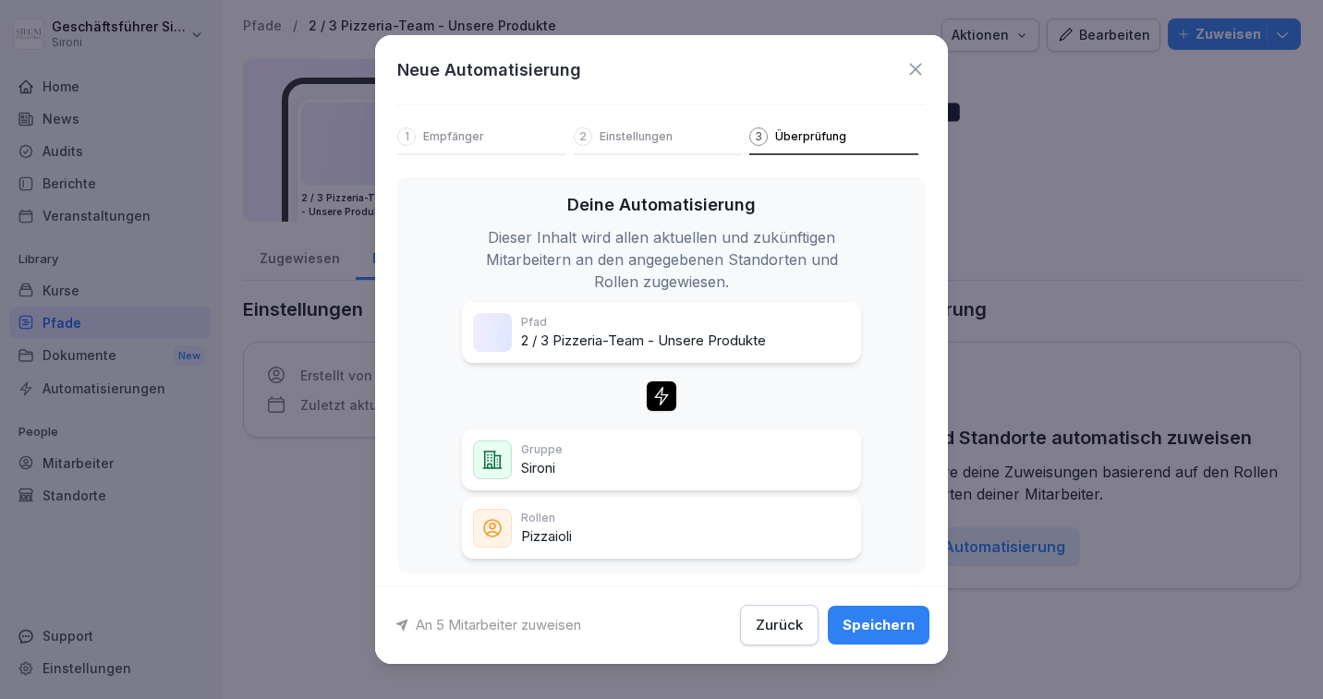
click at [490, 622] on p "An 5 Mitarbeiter zuweisen" at bounding box center [498, 625] width 165 height 21
click at [867, 620] on div "Speichern" at bounding box center [879, 625] width 72 height 20
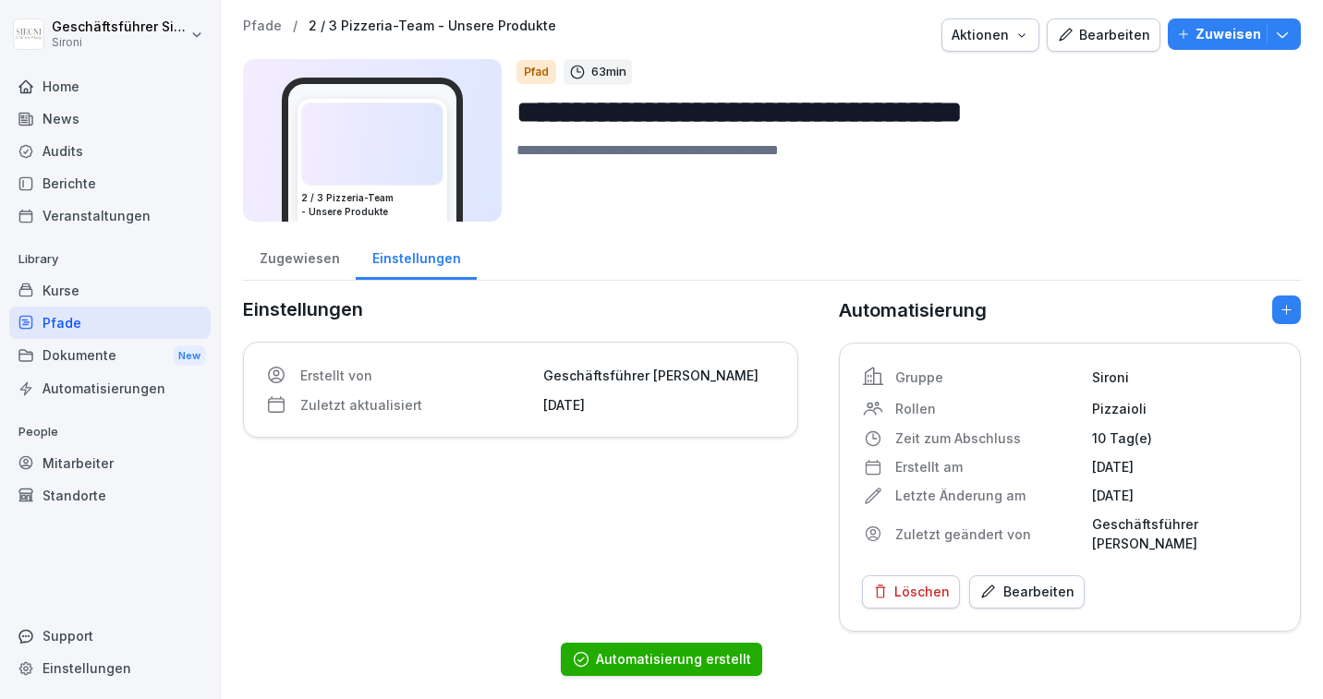
click at [56, 294] on div "Kurse" at bounding box center [109, 290] width 201 height 32
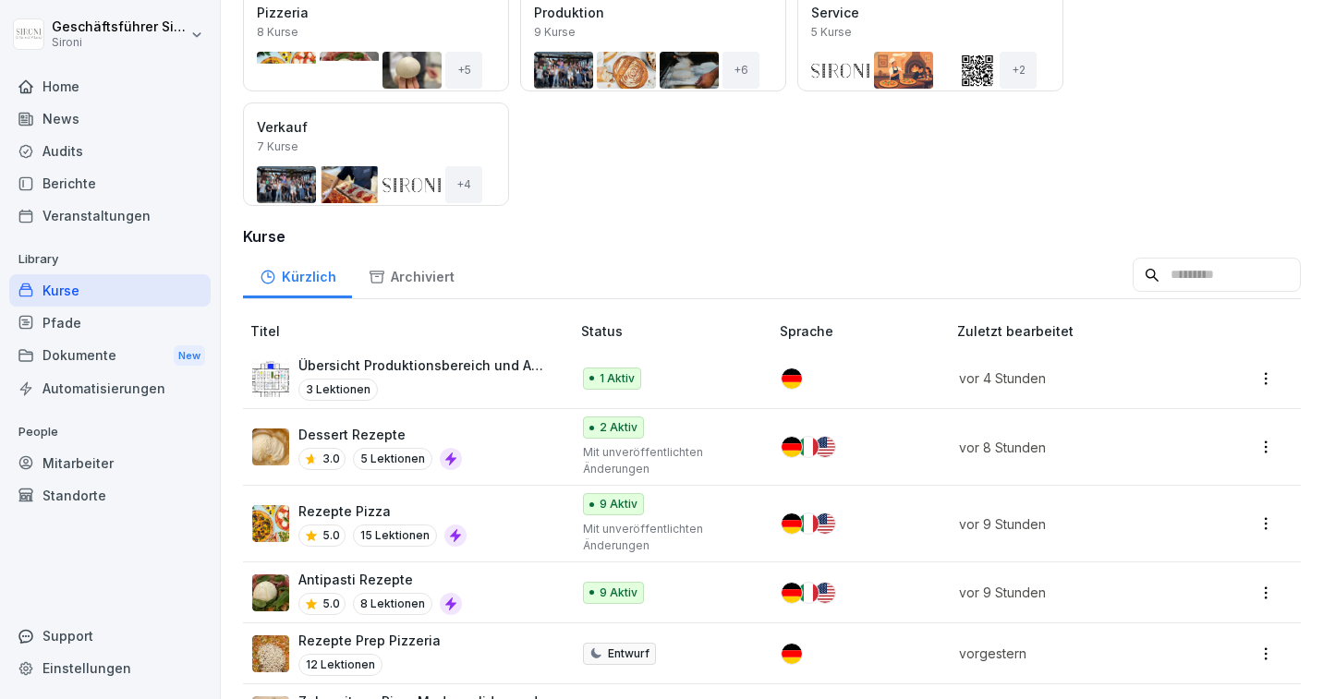
scroll to position [281, 0]
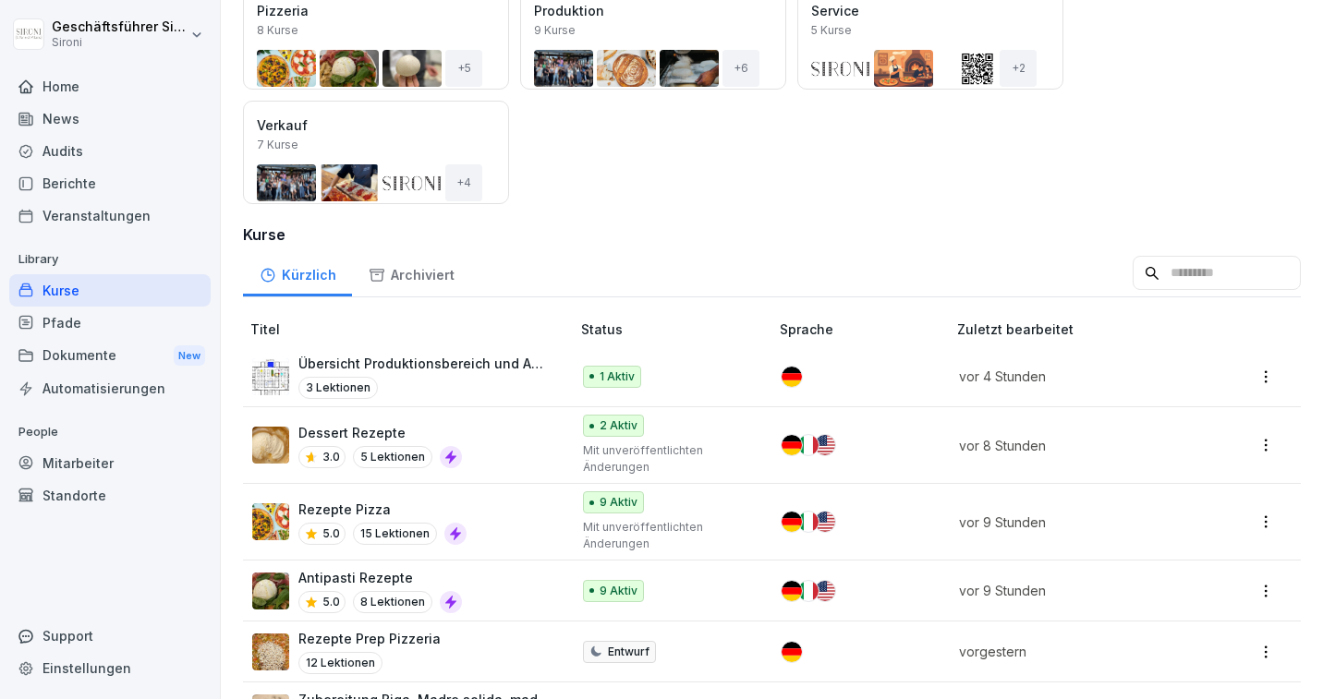
click at [525, 511] on div "Rezepte Pizza 5.0 15 Lektionen" at bounding box center [401, 522] width 299 height 45
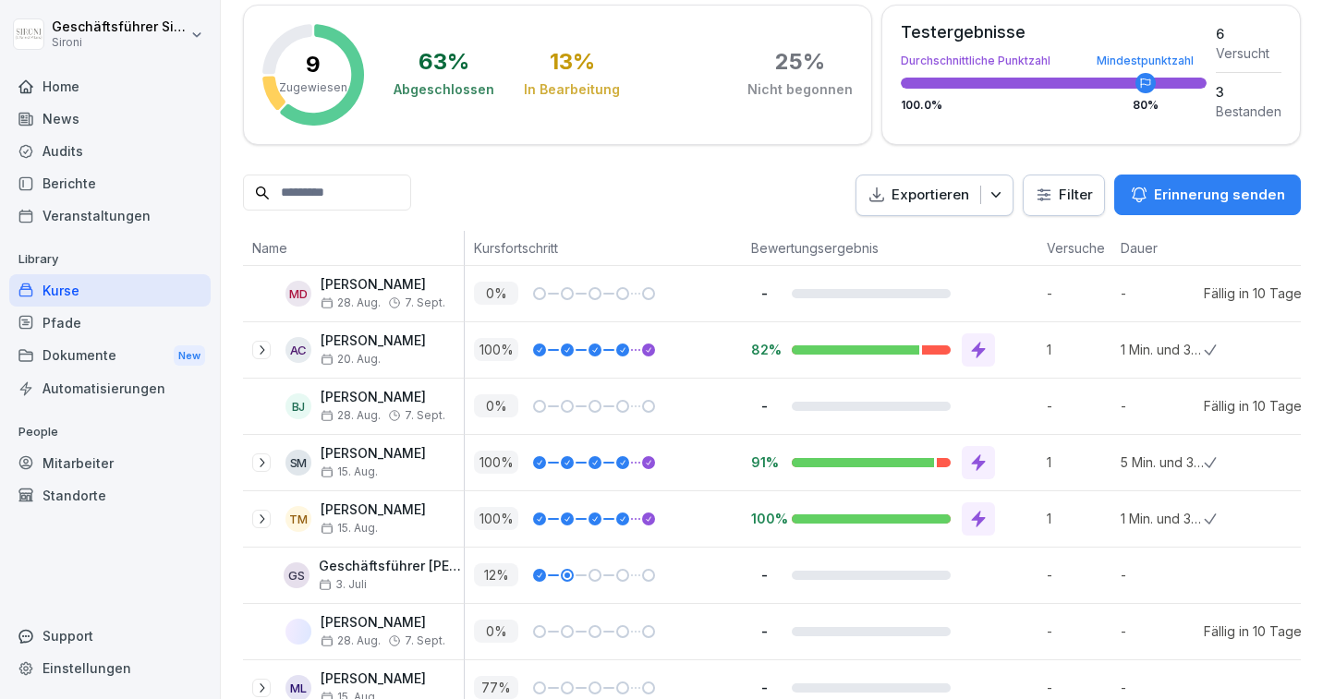
scroll to position [383, 0]
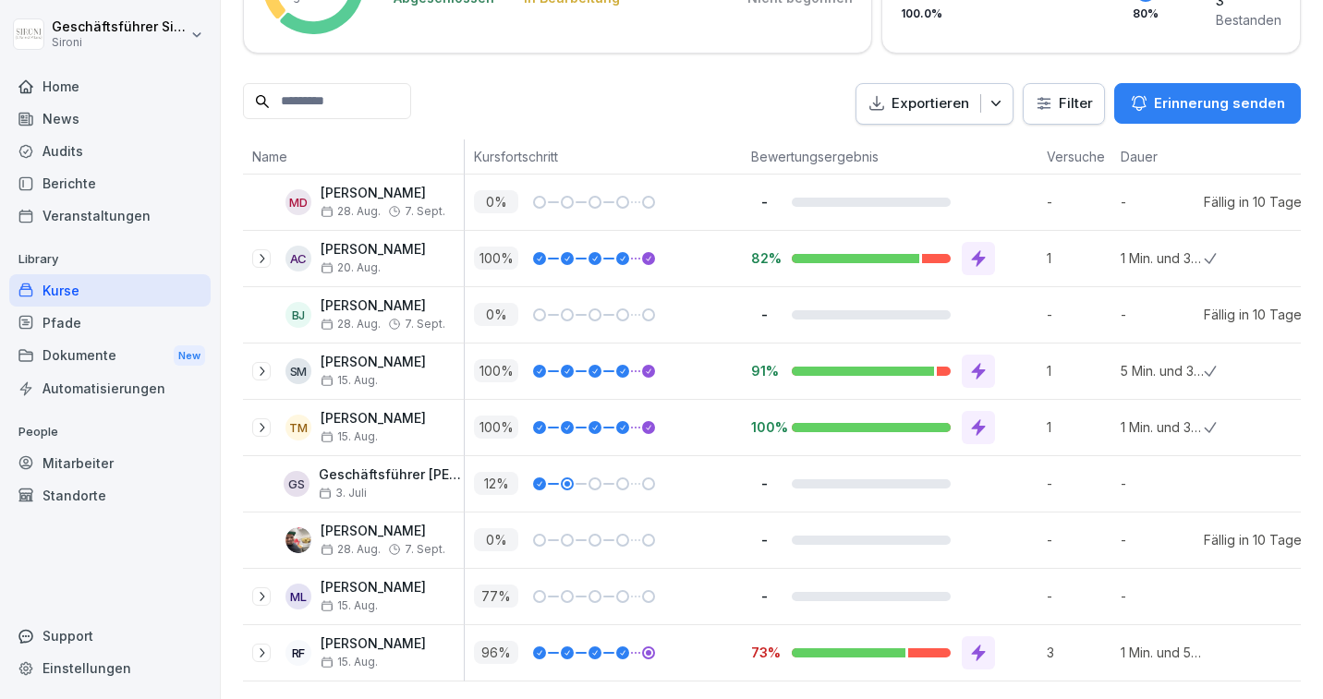
click at [259, 371] on icon at bounding box center [261, 371] width 15 height 15
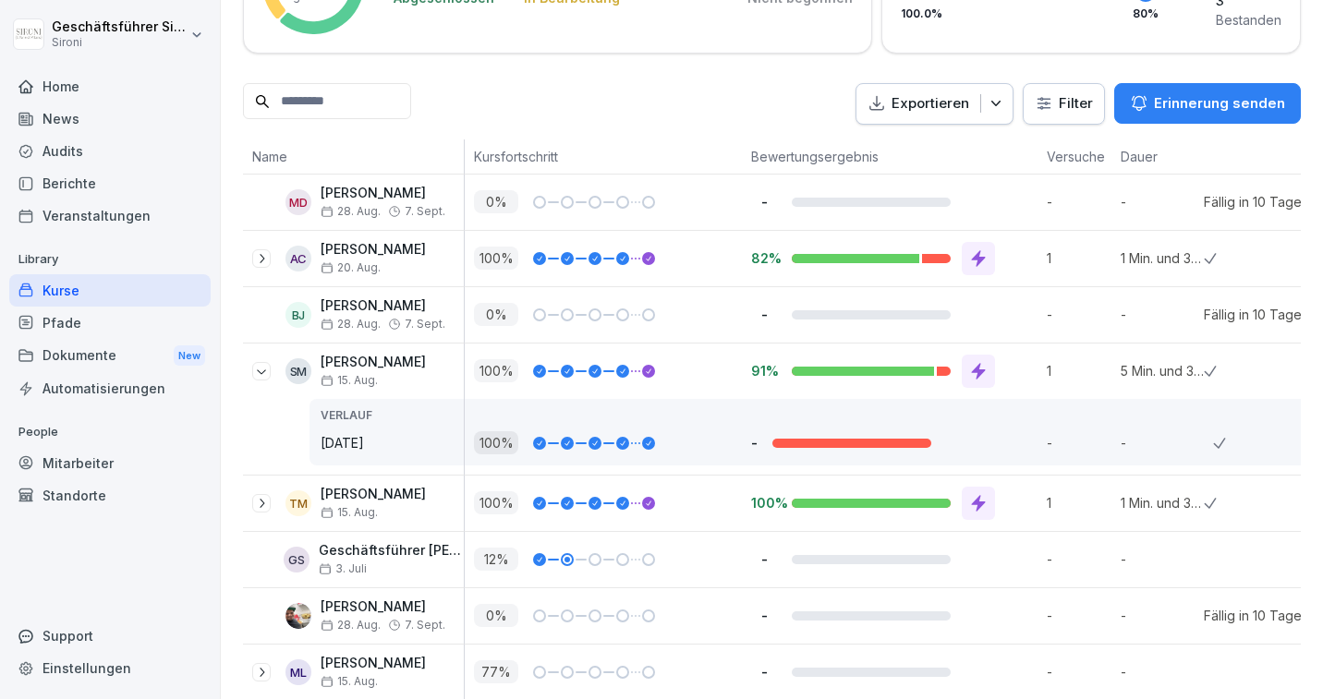
click at [263, 504] on icon at bounding box center [261, 503] width 15 height 15
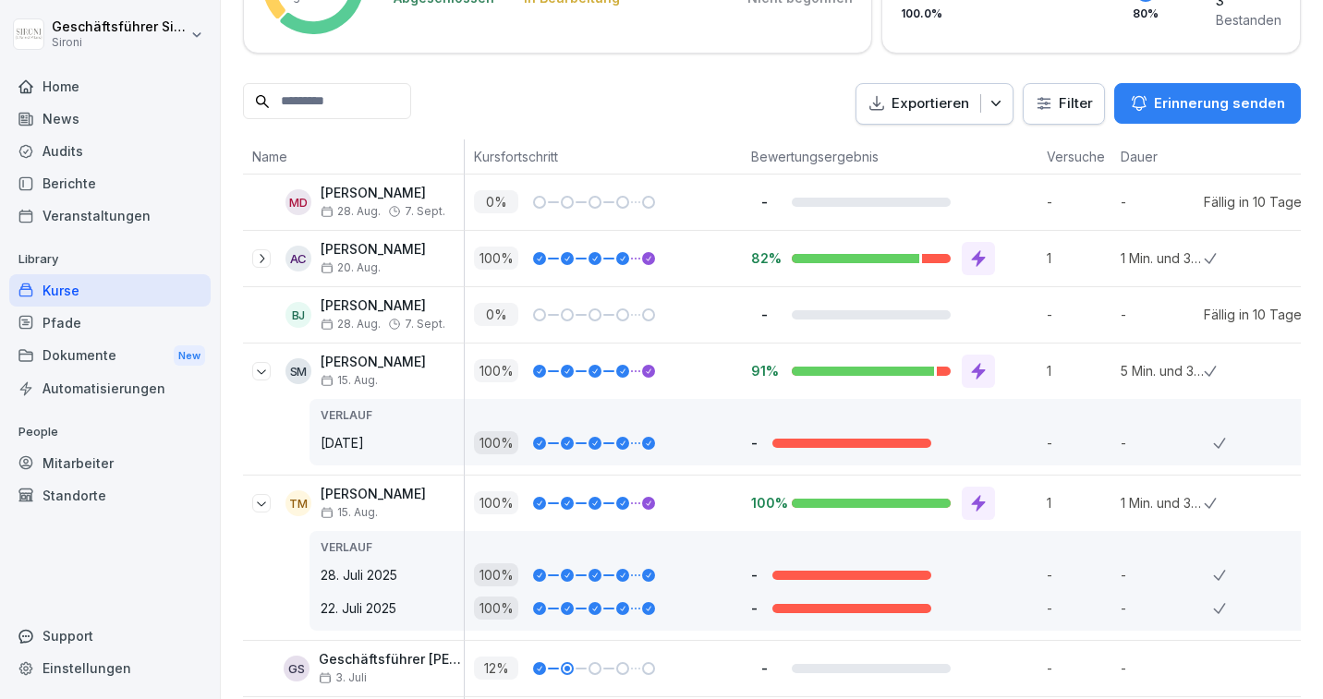
scroll to position [567, 0]
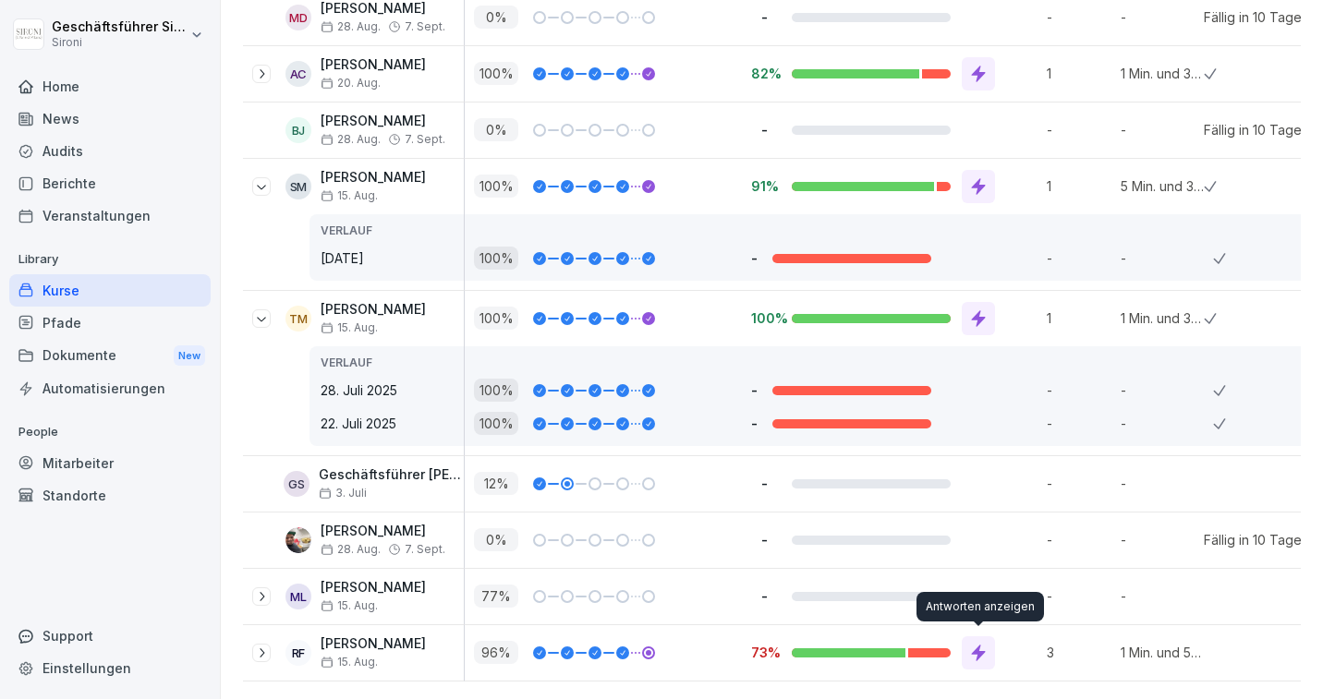
click at [982, 652] on icon at bounding box center [979, 653] width 14 height 17
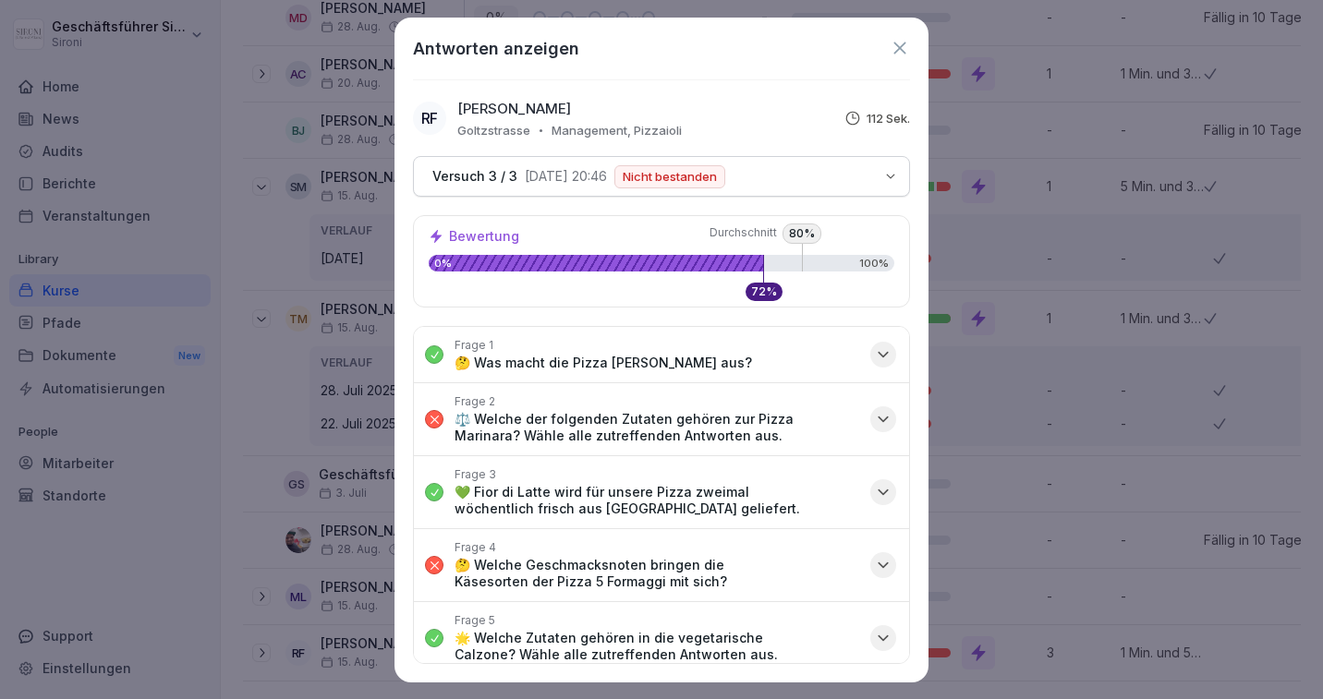
click at [876, 418] on icon "button" at bounding box center [883, 419] width 18 height 18
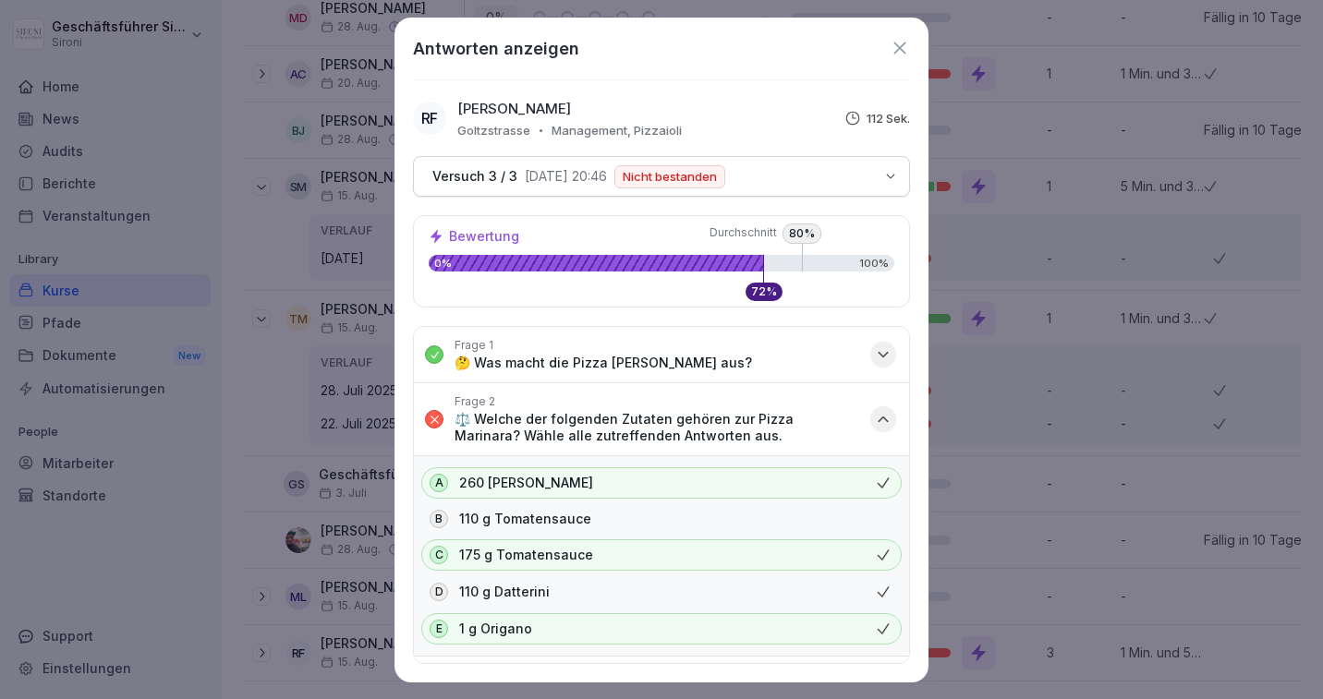
click at [876, 418] on icon "button" at bounding box center [883, 419] width 18 height 18
